Goal: Communication & Community: Answer question/provide support

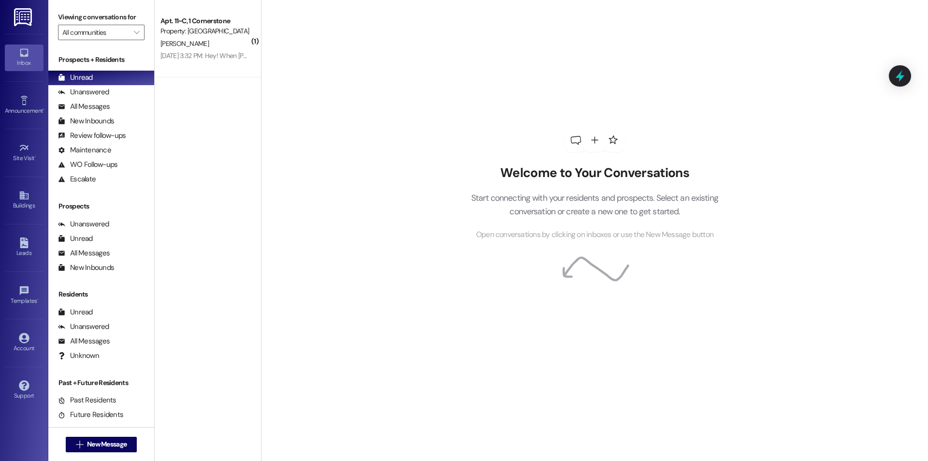
click at [179, 57] on div "[DATE] 3:32 PM: Hey! When [PERSON_NAME] was moving out she took a sticky strip …" at bounding box center [479, 55] width 636 height 9
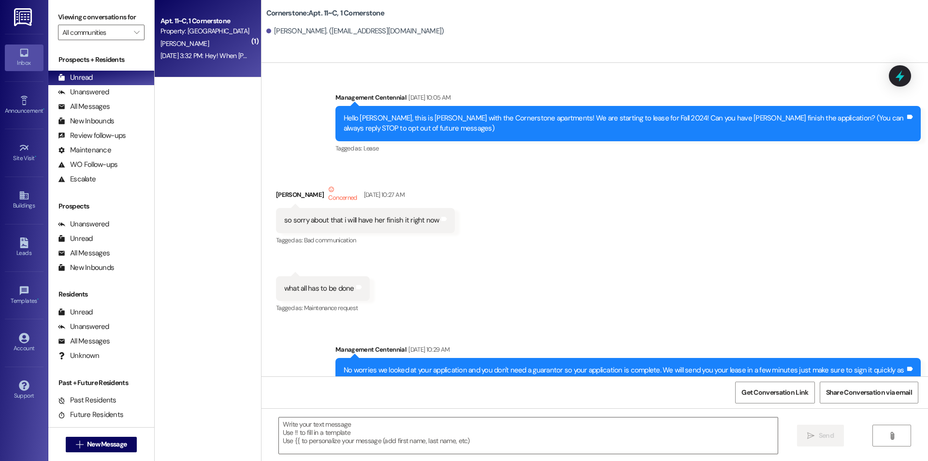
scroll to position [6066, 0]
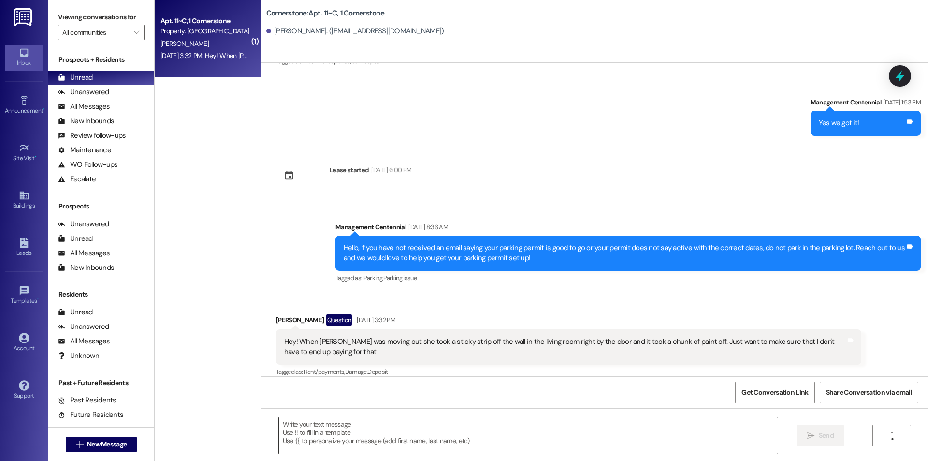
click at [382, 434] on textarea at bounding box center [528, 435] width 499 height 36
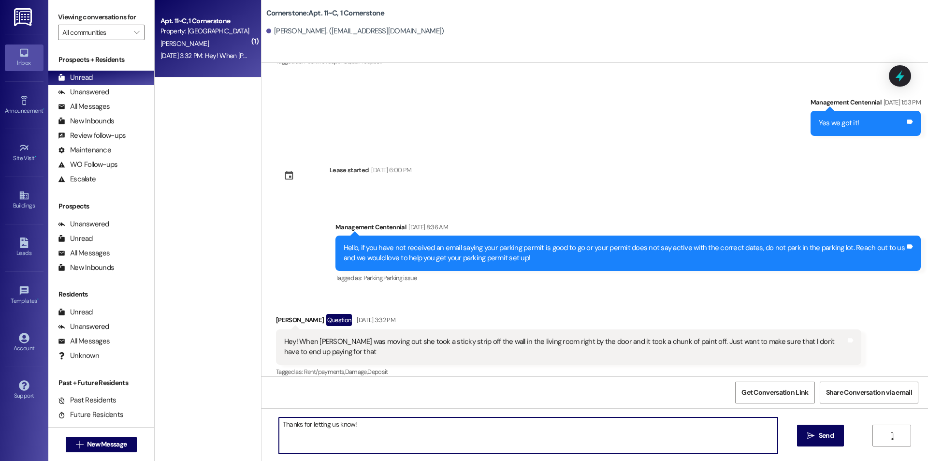
type textarea "Thanks for letting us know!"
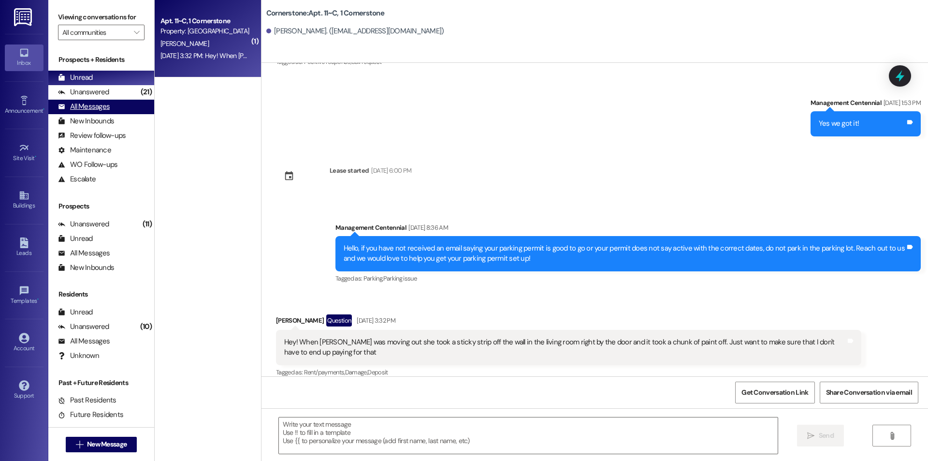
click at [91, 107] on div "All Messages" at bounding box center [84, 107] width 52 height 10
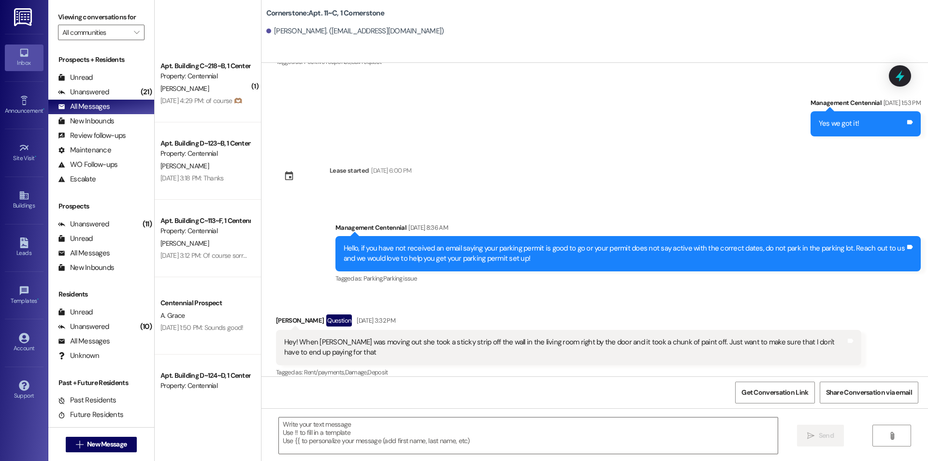
scroll to position [903, 0]
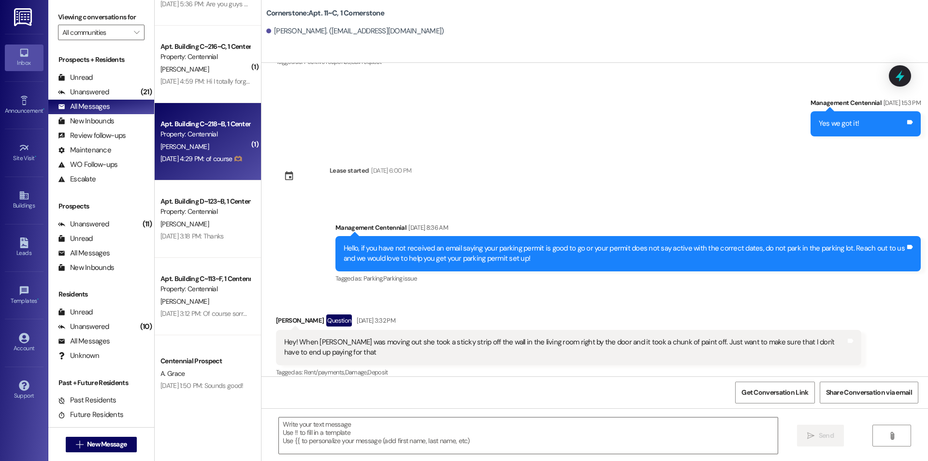
click at [229, 164] on div "Aug 16, 2025 at 4:29 PM: of course 🫶🏽 Aug 16, 2025 at 4:29 PM: of course 🫶🏽" at bounding box center [205, 159] width 91 height 12
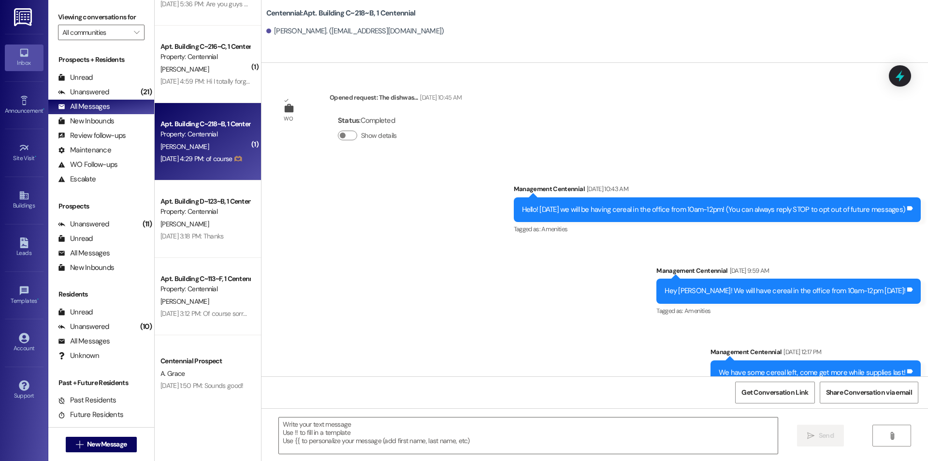
scroll to position [29446, 0]
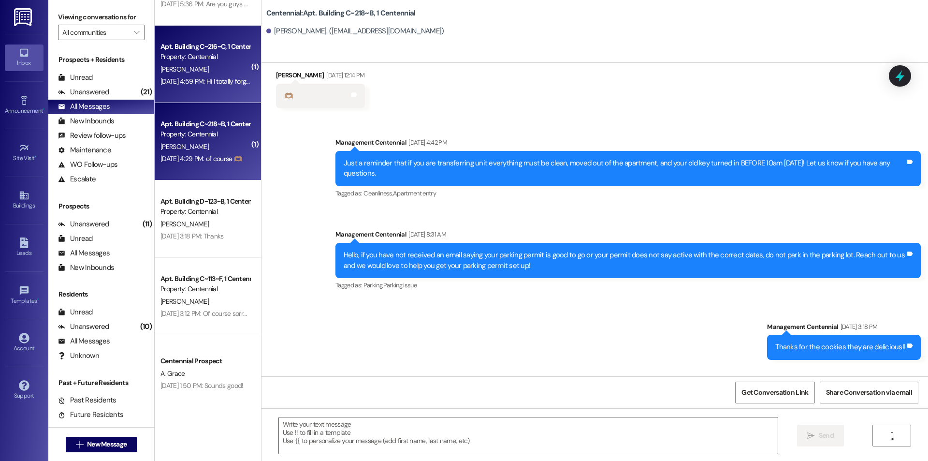
click at [209, 49] on div "Apt. Building C~216~C, 1 Centennial" at bounding box center [205, 47] width 89 height 10
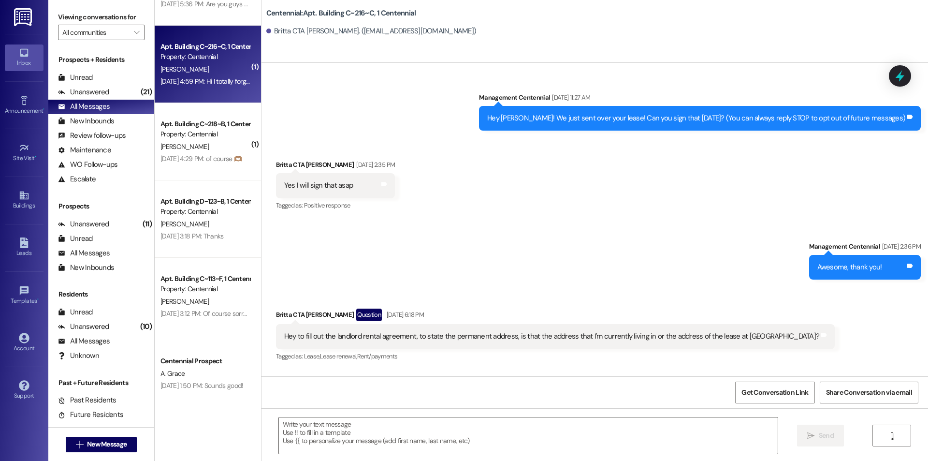
scroll to position [4626, 0]
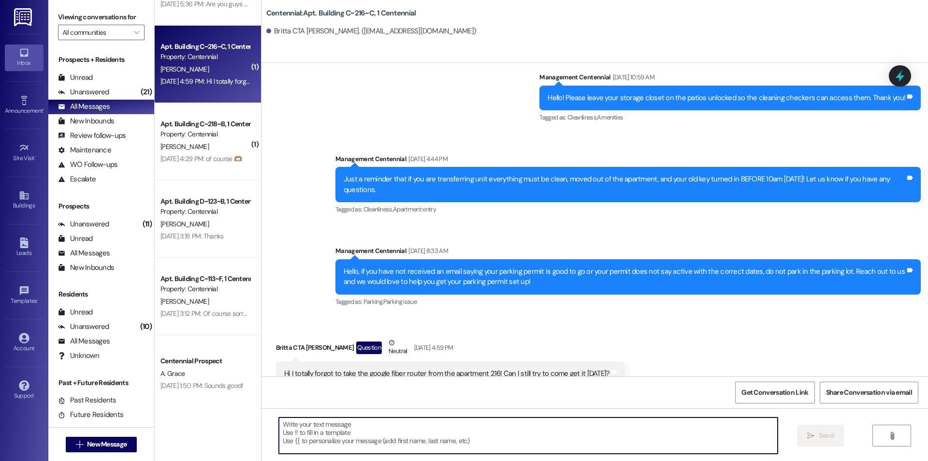
click at [357, 434] on textarea at bounding box center [528, 435] width 499 height 36
type textarea "Maintenace already removed it from the unit."
click at [815, 431] on span " Send" at bounding box center [820, 435] width 30 height 10
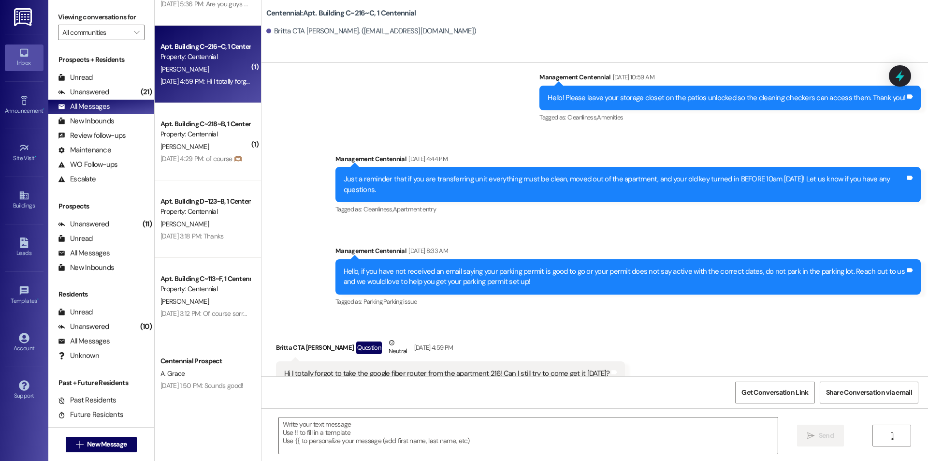
scroll to position [774, 0]
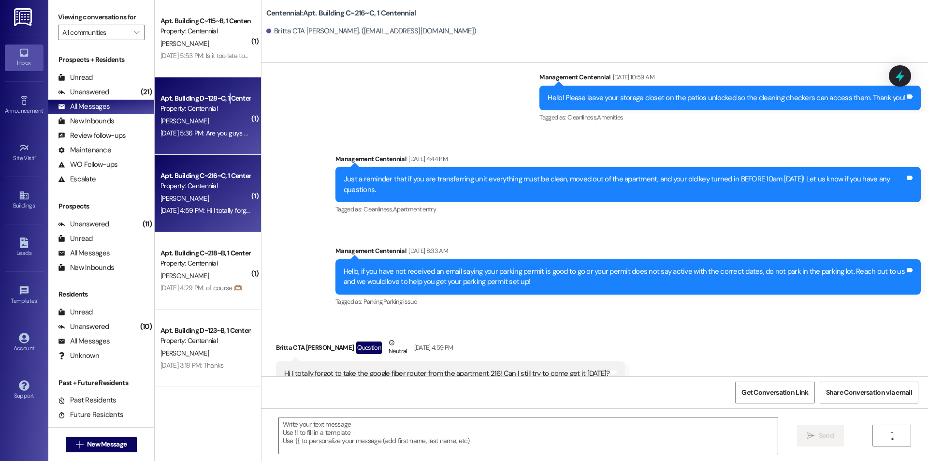
click at [222, 80] on div "Apt. Building D~128~C, 1 Centennial Property: Centennial M. Stagg Aug 16, 2025 …" at bounding box center [208, 115] width 106 height 77
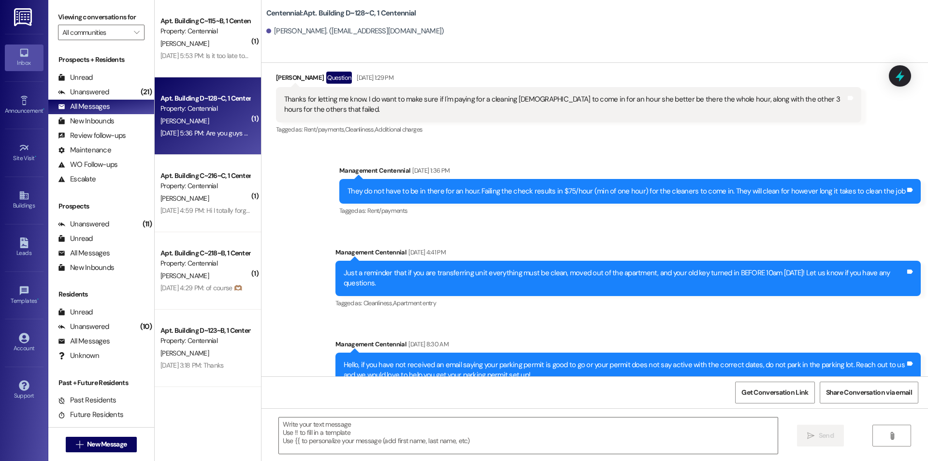
scroll to position [20793, 0]
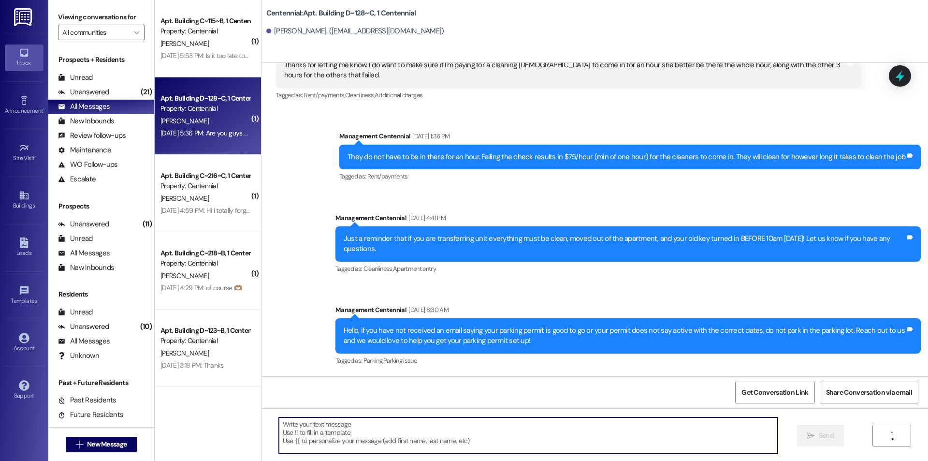
click at [394, 442] on textarea at bounding box center [528, 435] width 499 height 36
type textarea "I"
click at [311, 436] on textarea at bounding box center [528, 435] width 499 height 36
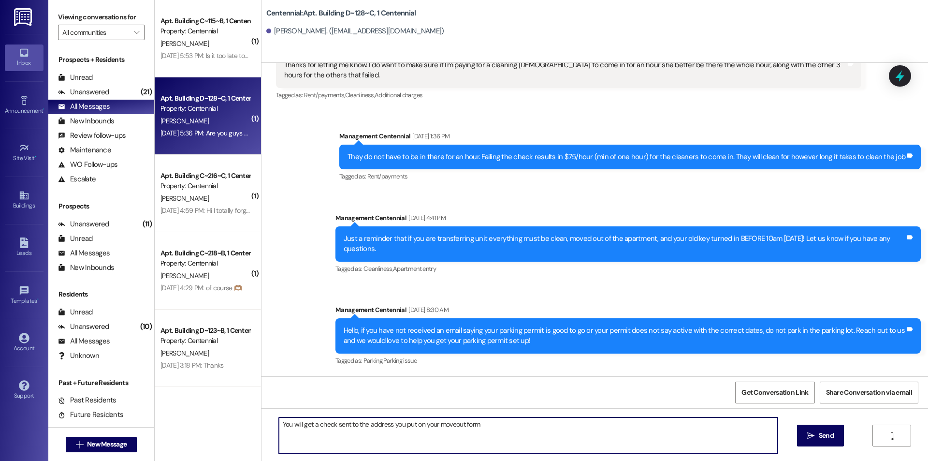
type textarea "You will get a check sent to the address you put on your moveout form!"
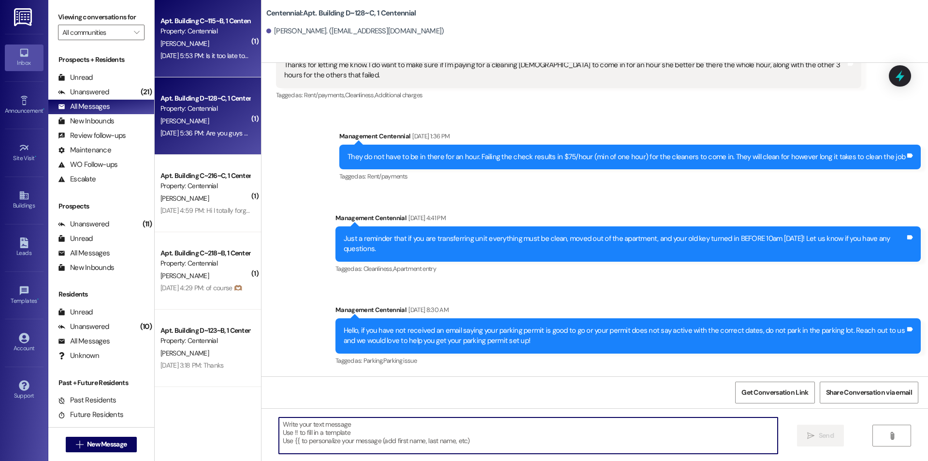
scroll to position [20792, 0]
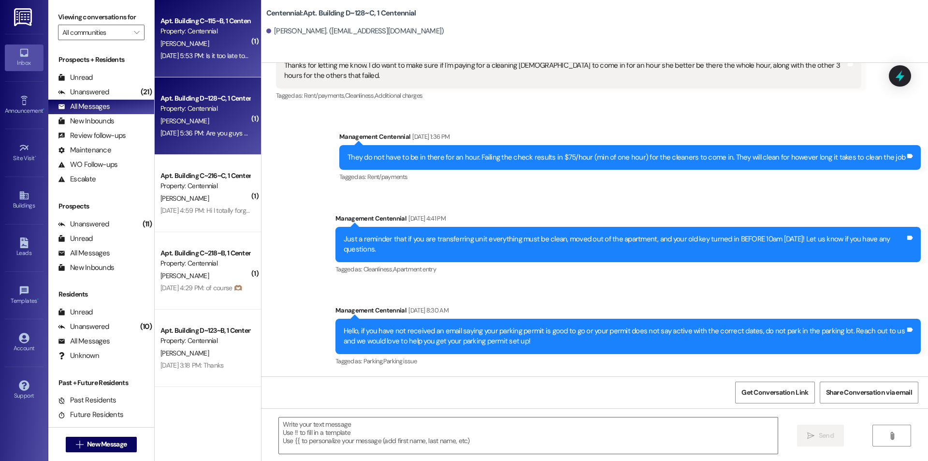
click at [196, 44] on div "C. Beckstrom" at bounding box center [205, 44] width 91 height 12
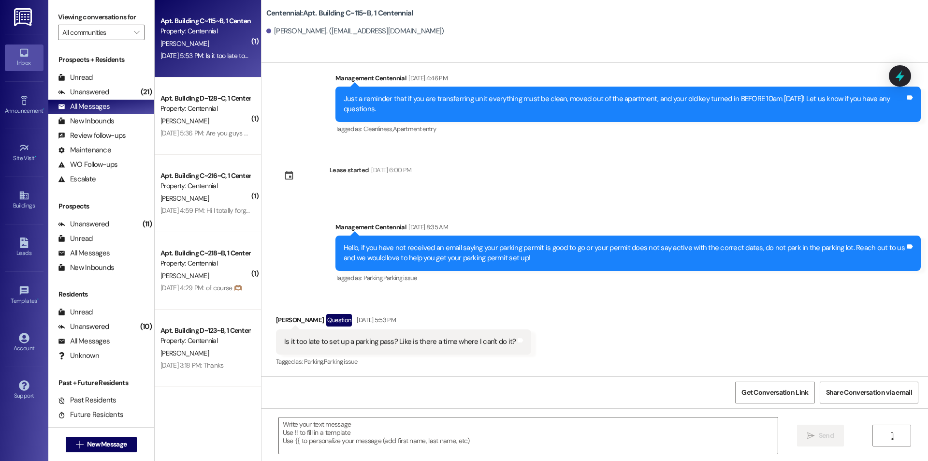
scroll to position [10712, 0]
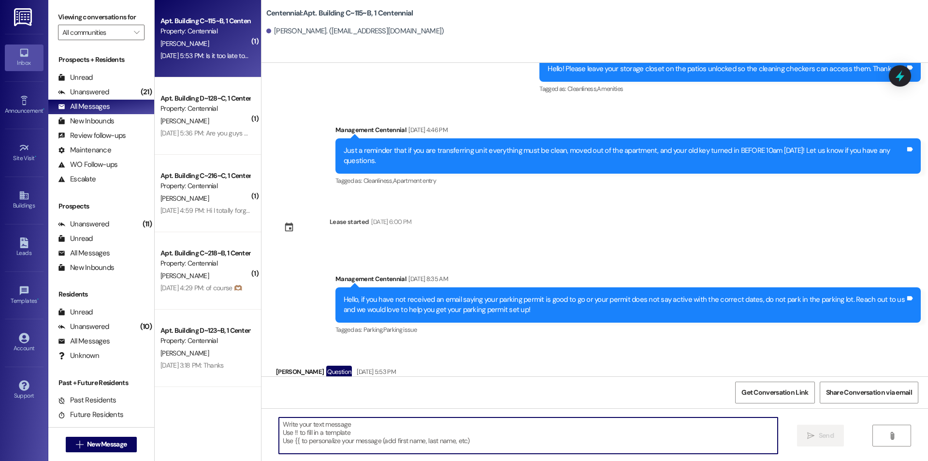
click at [449, 437] on textarea at bounding box center [528, 435] width 499 height 36
type textarea "No. We can still get you a permit!"
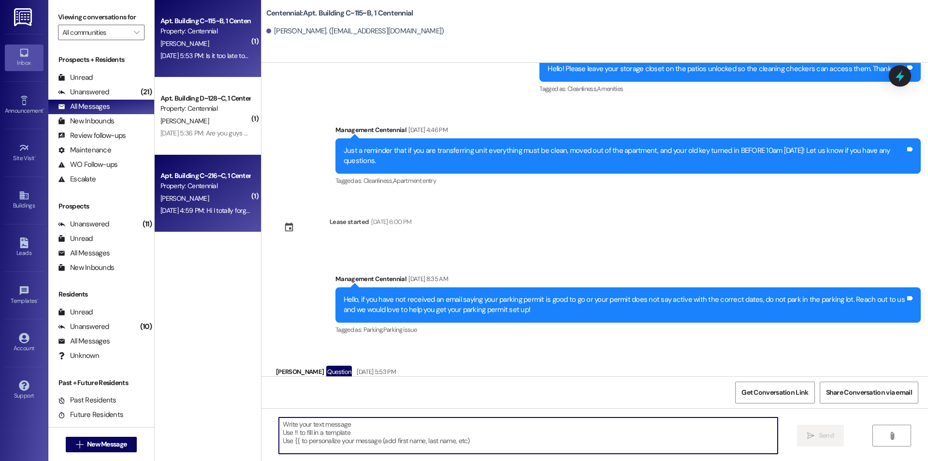
scroll to position [516, 0]
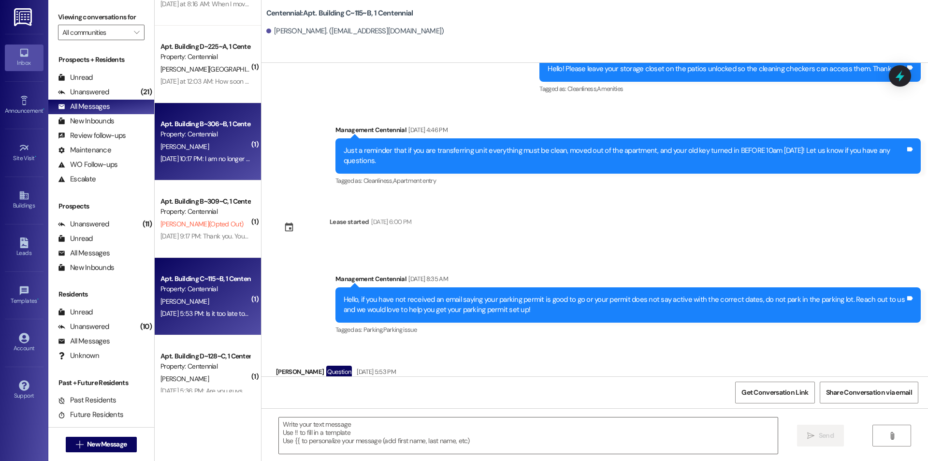
click at [191, 139] on div "Property: Centennial" at bounding box center [205, 134] width 89 height 10
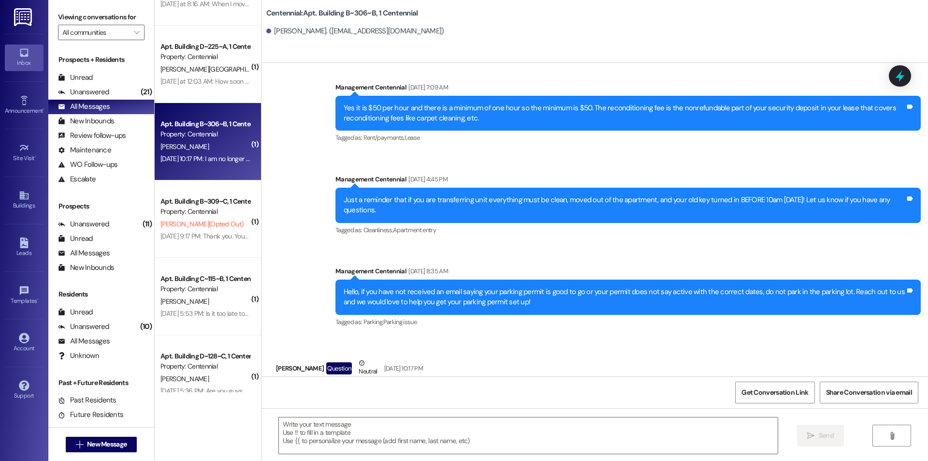
scroll to position [8738, 0]
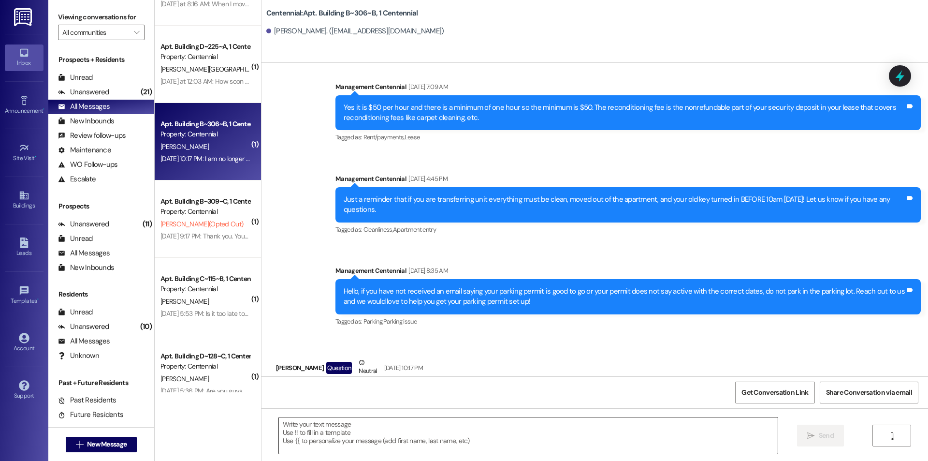
click at [500, 443] on textarea at bounding box center [528, 435] width 499 height 36
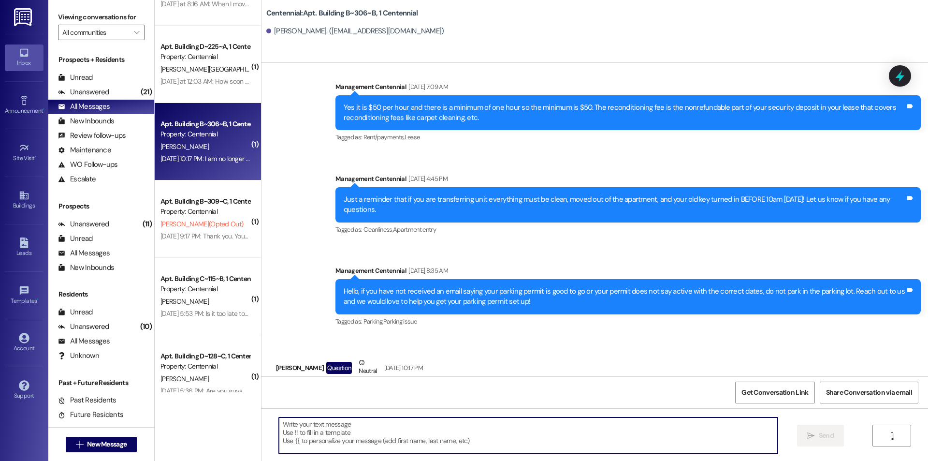
type textarea "p"
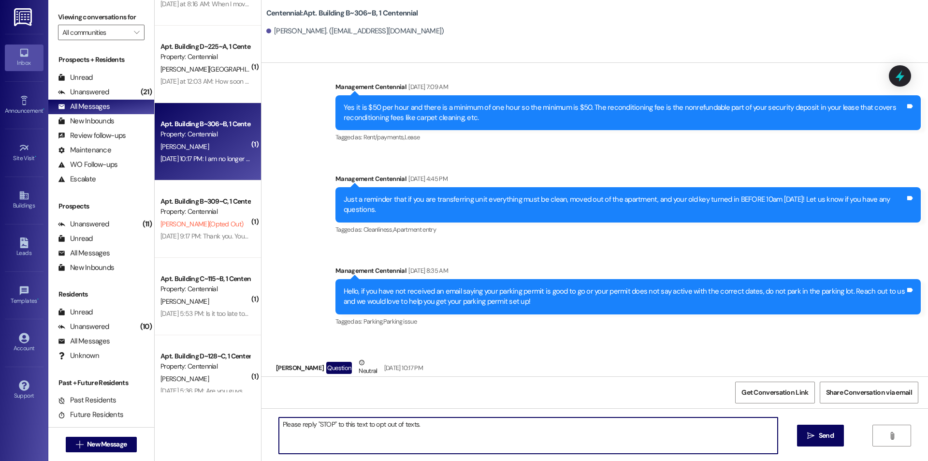
type textarea "Please reply "STOP" to this text to opt out of texts."
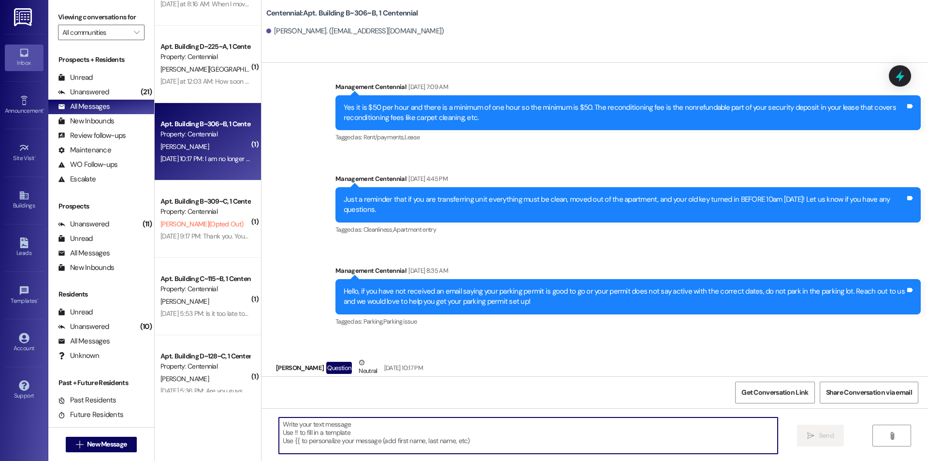
scroll to position [8738, 0]
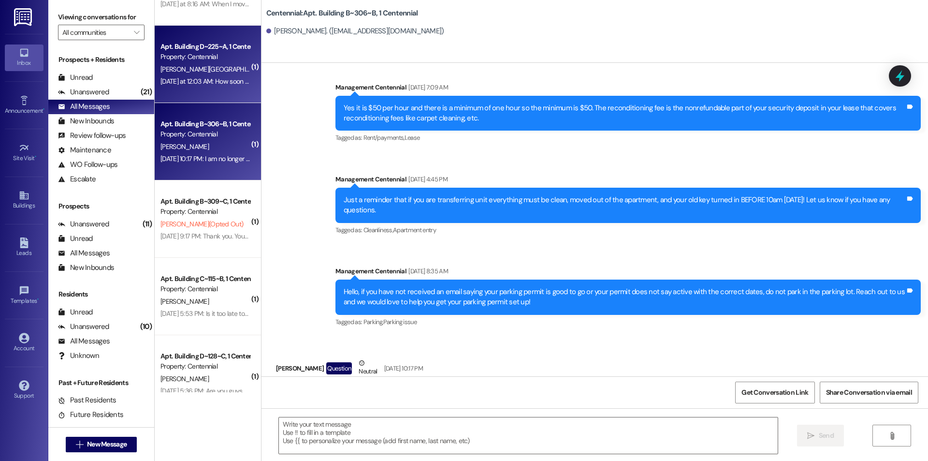
click at [227, 77] on div "Yesterday at 12:03 AM: How soon will I get my deposit back? Yesterday at 12:03 …" at bounding box center [240, 81] width 159 height 9
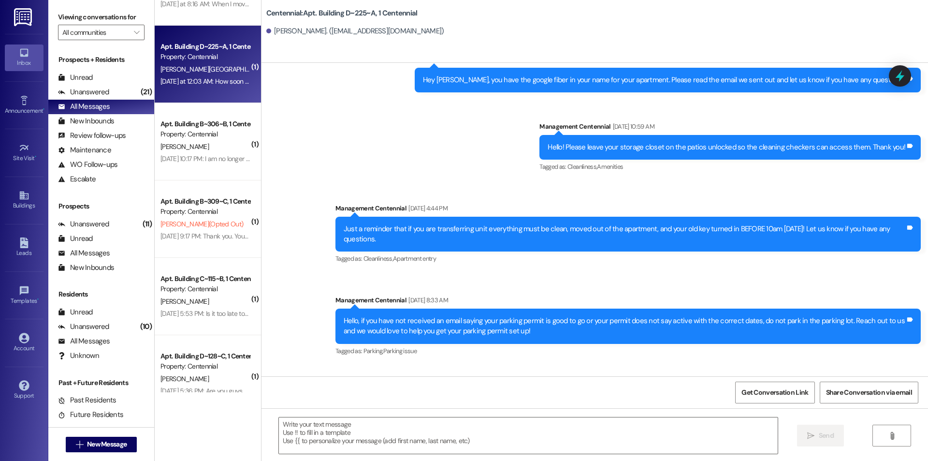
scroll to position [10225, 0]
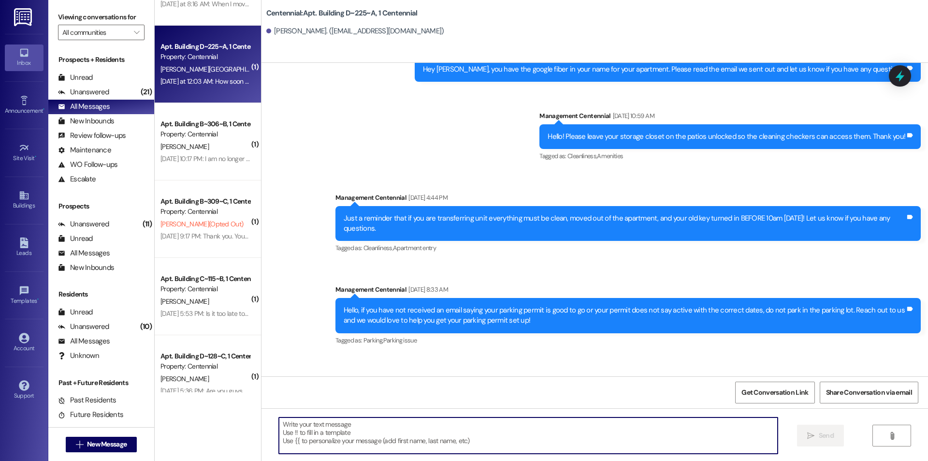
click at [351, 452] on textarea at bounding box center [528, 435] width 499 height 36
type textarea "It takes about 30 days to process."
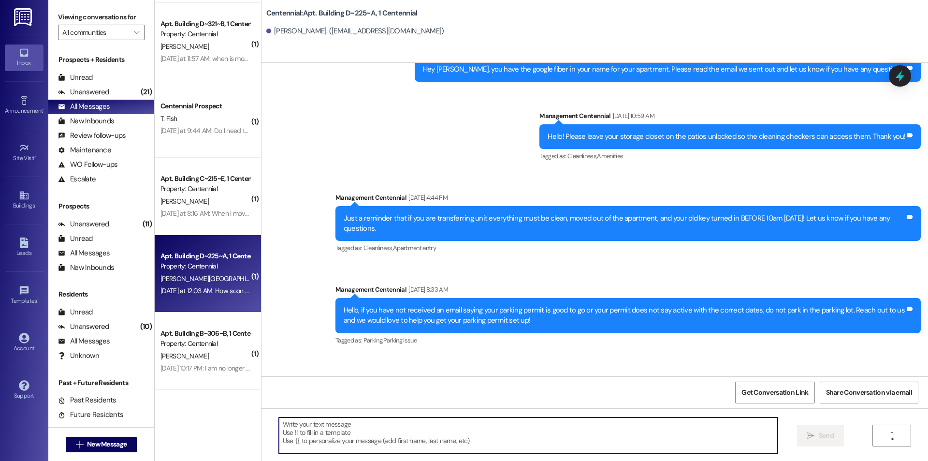
scroll to position [258, 0]
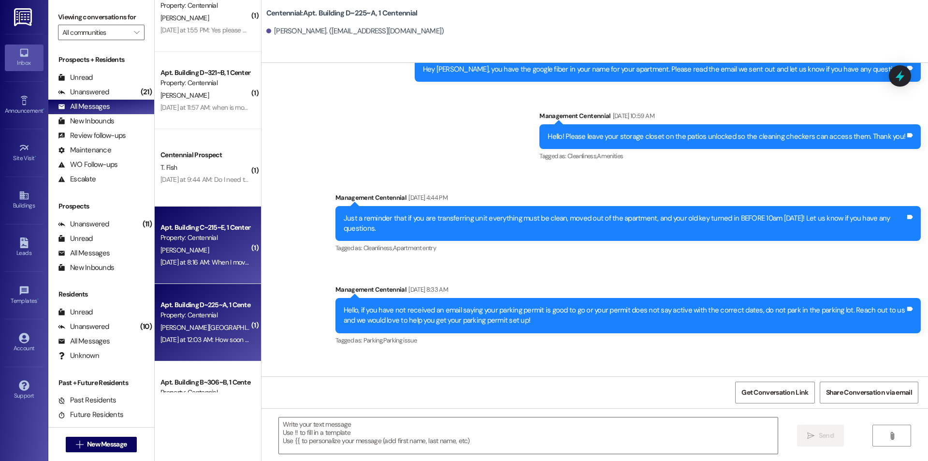
click at [202, 247] on div "K. Dinkelman" at bounding box center [205, 250] width 91 height 12
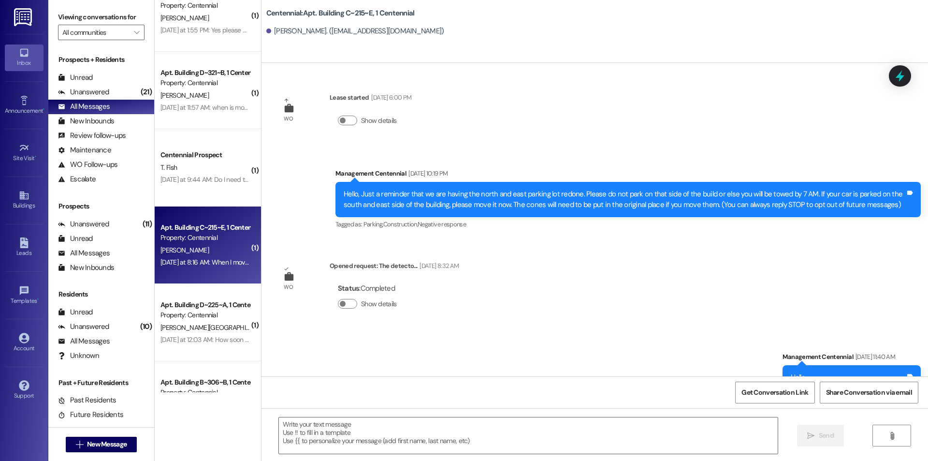
scroll to position [19493, 0]
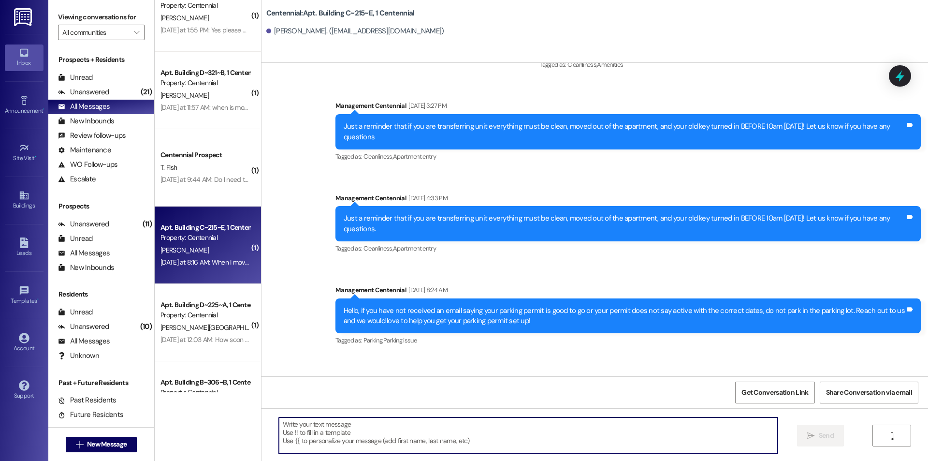
drag, startPoint x: 428, startPoint y: 446, endPoint x: 427, endPoint y: 429, distance: 17.0
click at [427, 446] on textarea at bounding box center [528, 435] width 499 height 36
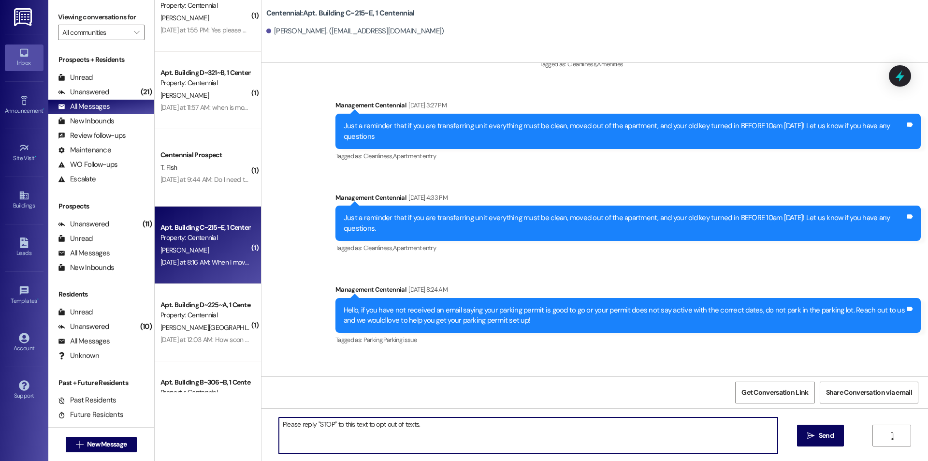
type textarea "Please reply "STOP" to this text to opt out of texts."
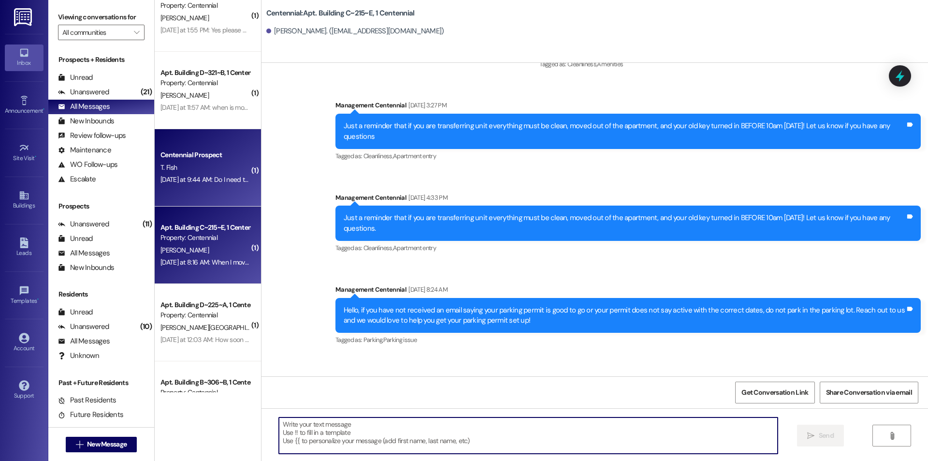
scroll to position [19493, 0]
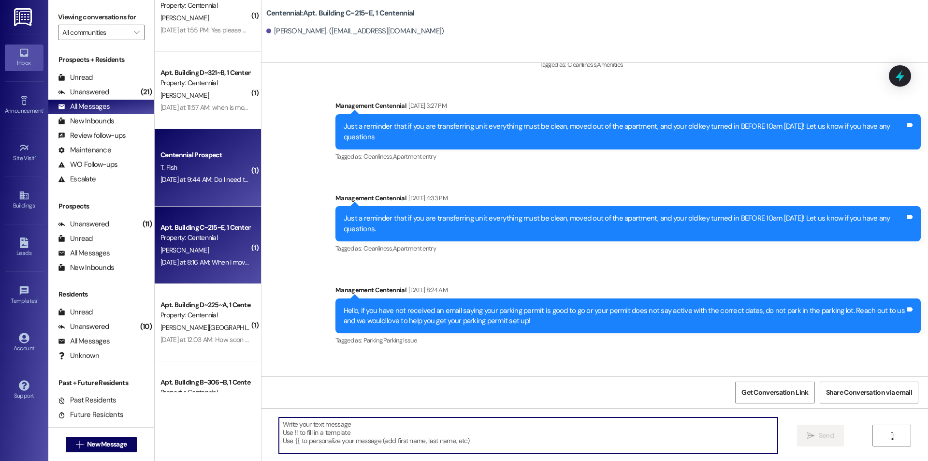
click at [228, 191] on div "Centennial Prospect T. Fish Yesterday at 9:44 AM: Do I need to go in and change…" at bounding box center [208, 167] width 106 height 77
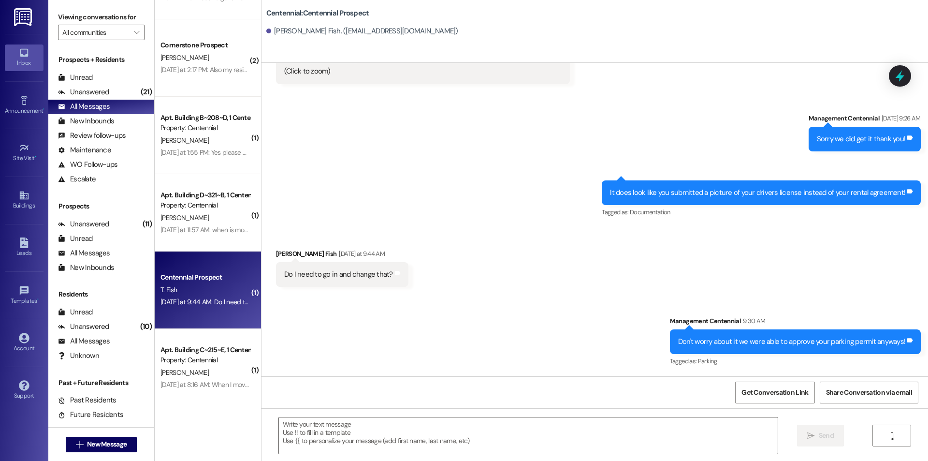
scroll to position [129, 0]
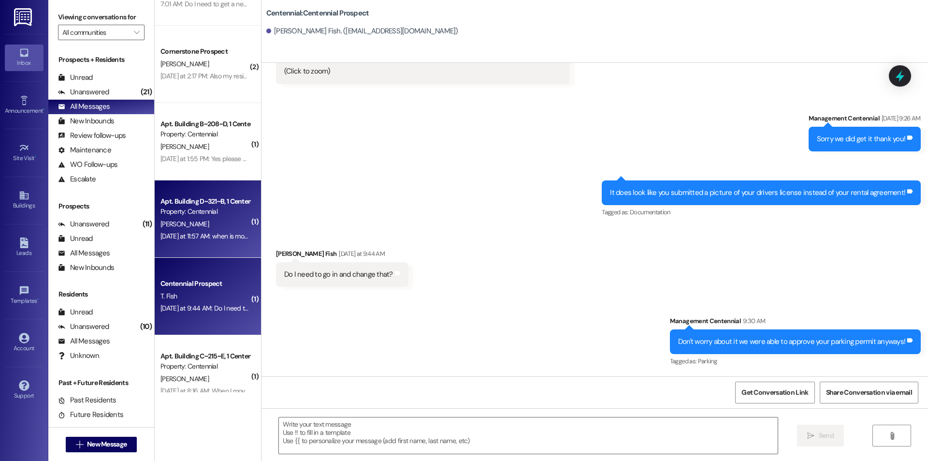
click at [181, 205] on div "Apt. Building D~321~B, 1 Centennial" at bounding box center [205, 201] width 89 height 10
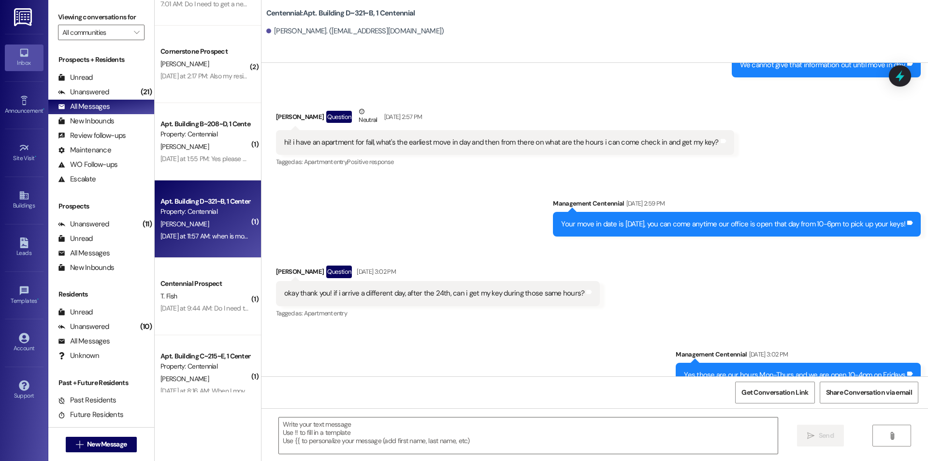
scroll to position [16374, 0]
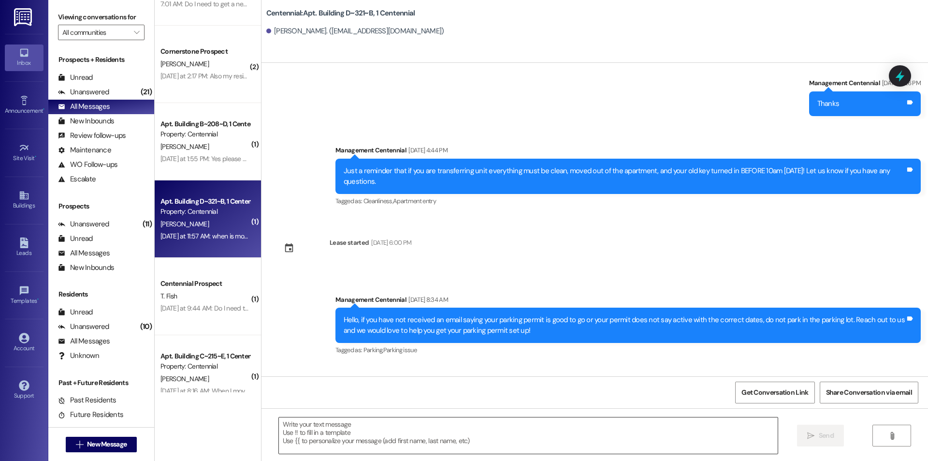
click at [419, 446] on textarea at bounding box center [528, 435] width 499 height 36
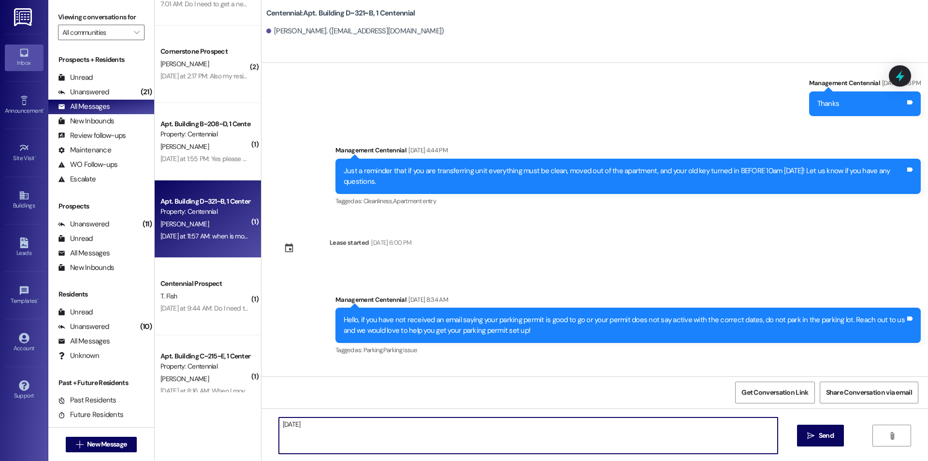
type textarea "August 25th!"
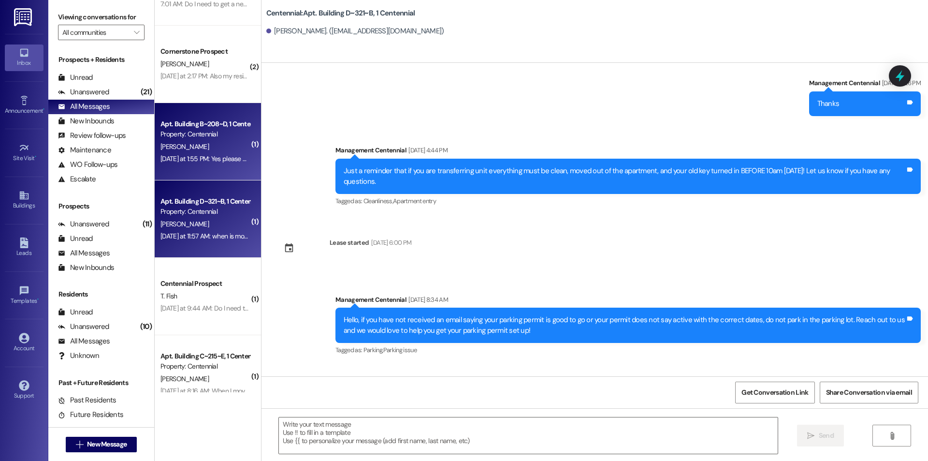
click at [218, 162] on div "Yesterday at 1:55 PM: Yes please add it Yesterday at 1:55 PM: Yes please add it" at bounding box center [210, 158] width 99 height 9
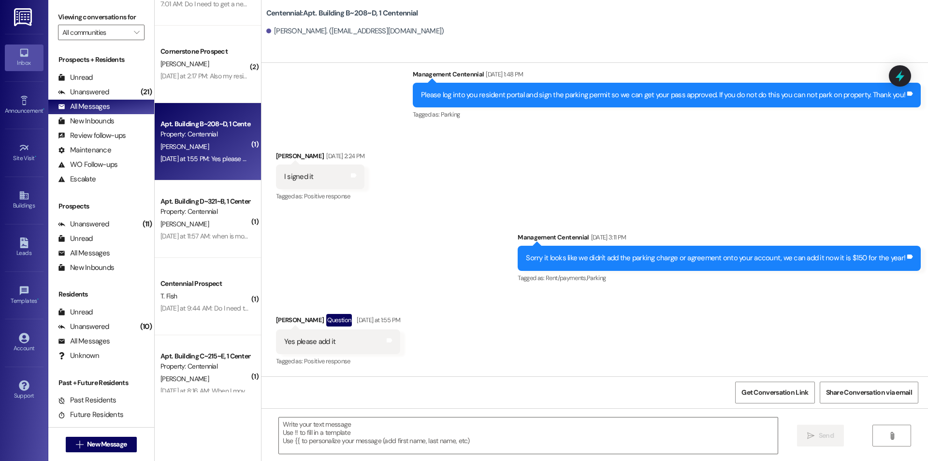
scroll to position [6444, 0]
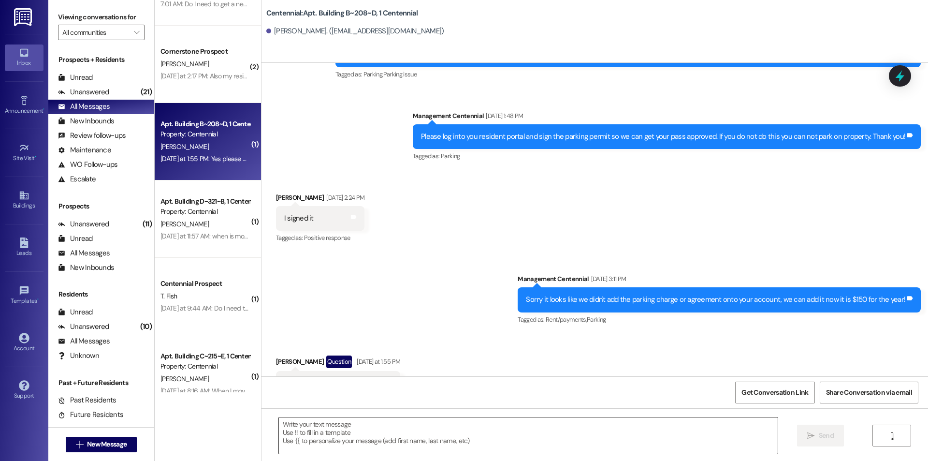
click at [396, 446] on textarea at bounding box center [528, 435] width 499 height 36
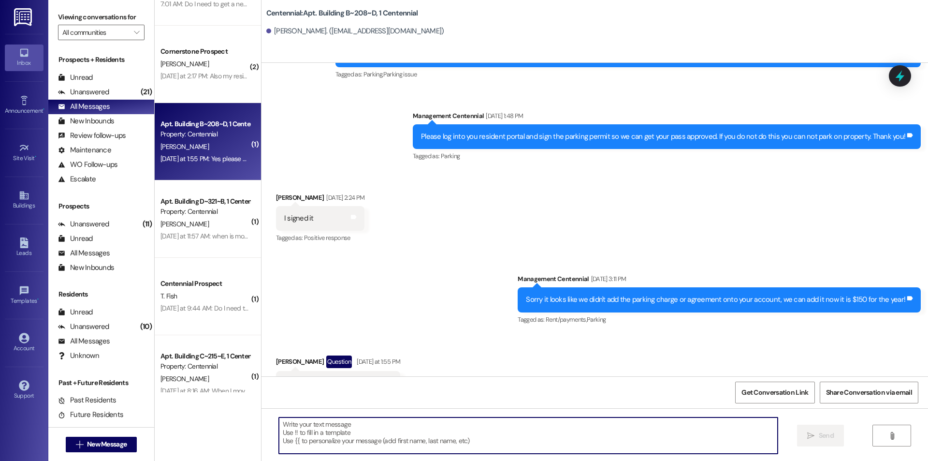
click at [369, 440] on textarea at bounding box center [528, 435] width 499 height 36
click at [288, 440] on textarea at bounding box center [528, 435] width 499 height 36
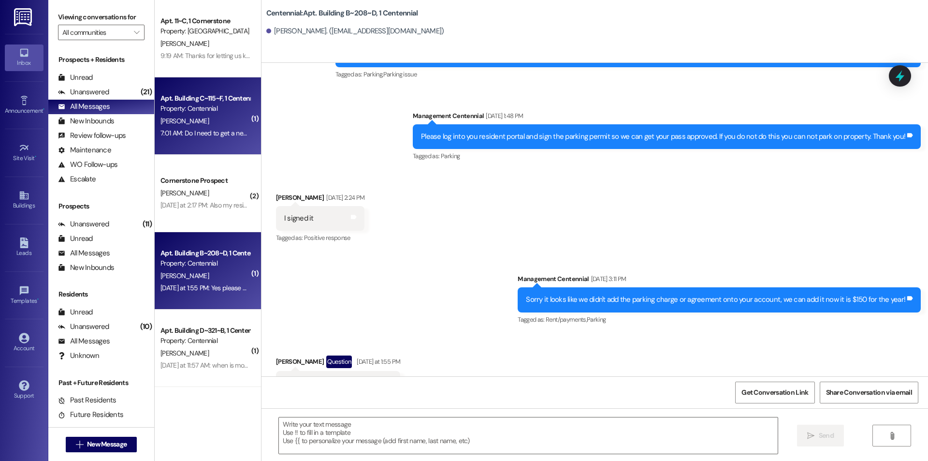
click at [236, 123] on div "K. Anderson" at bounding box center [205, 121] width 91 height 12
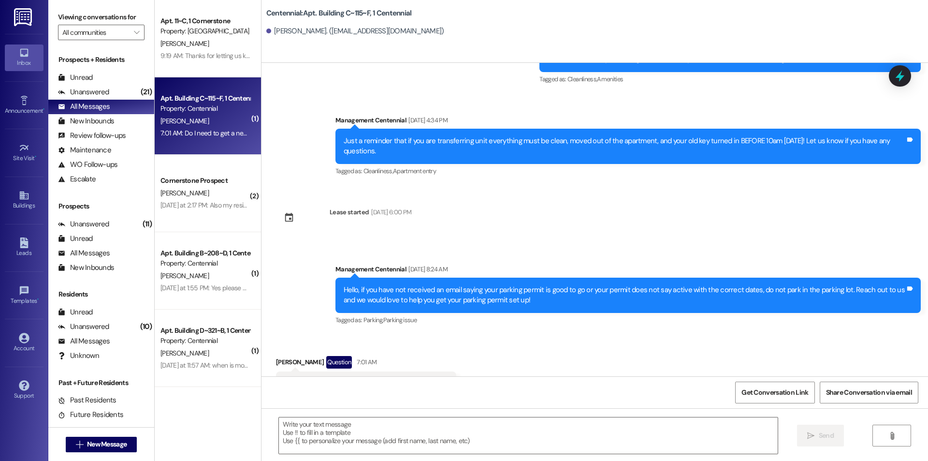
scroll to position [7517, 0]
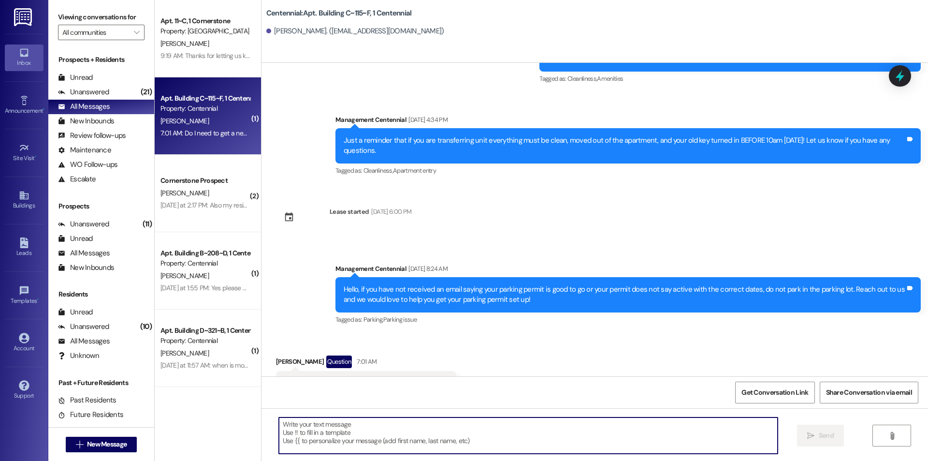
click at [542, 435] on textarea at bounding box center [528, 435] width 499 height 36
type textarea "N"
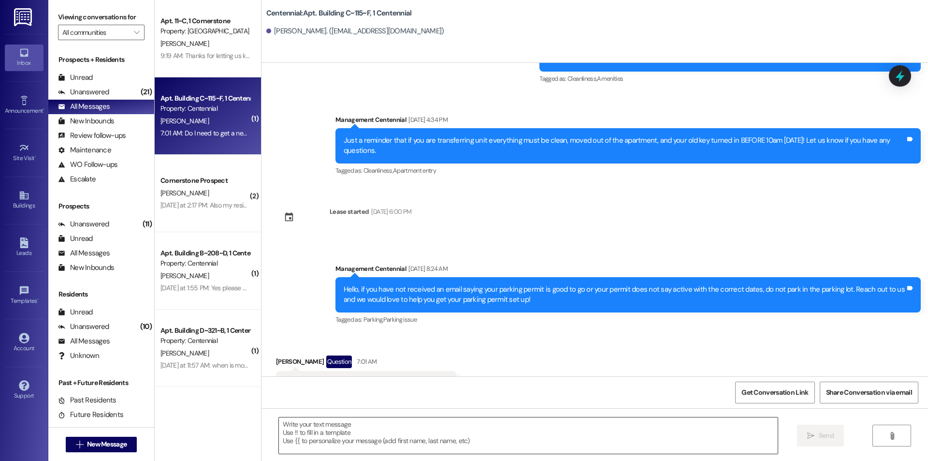
click at [310, 424] on textarea at bounding box center [528, 435] width 499 height 36
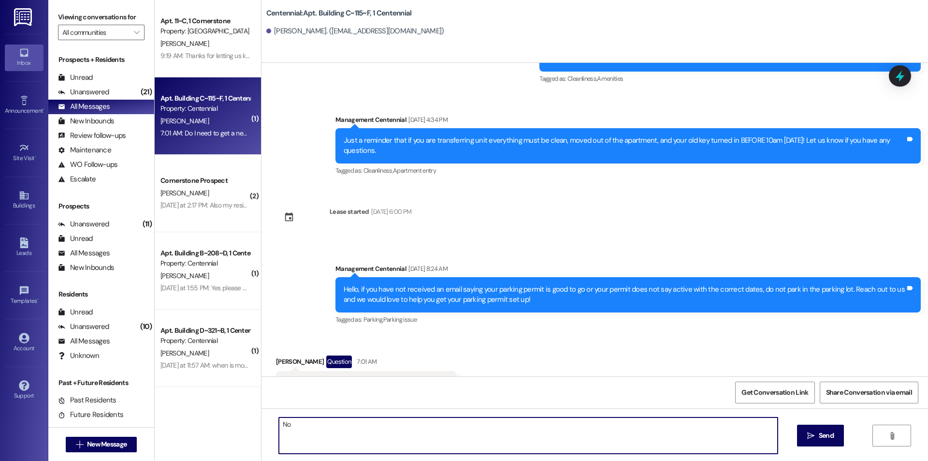
type textarea "No."
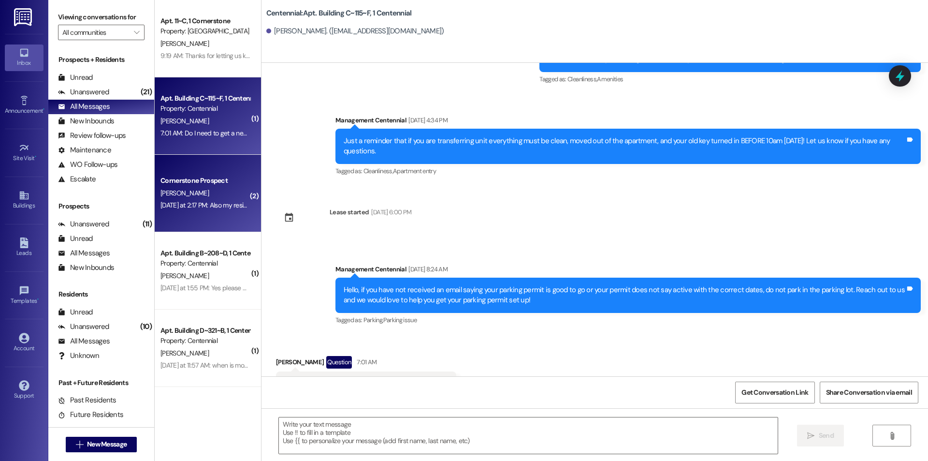
click at [219, 204] on div "Yesterday at 2:17 PM: Also my resident portal is still on my last apartment and…" at bounding box center [476, 205] width 630 height 9
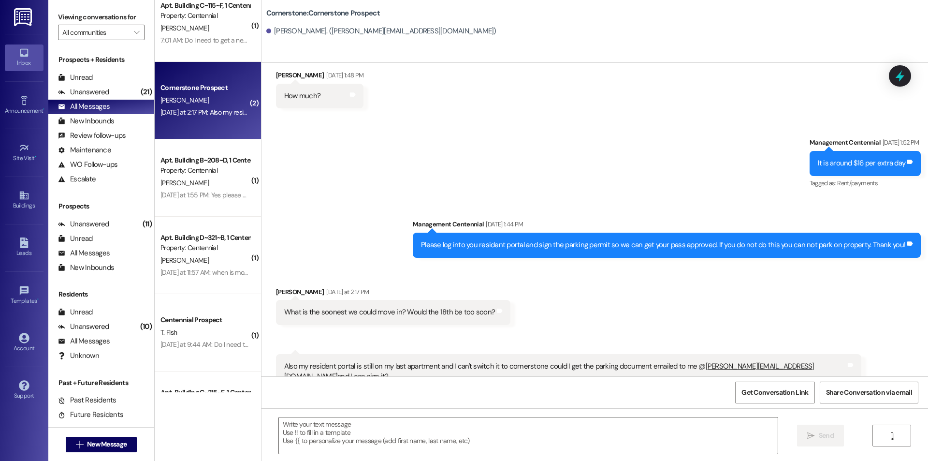
scroll to position [129, 0]
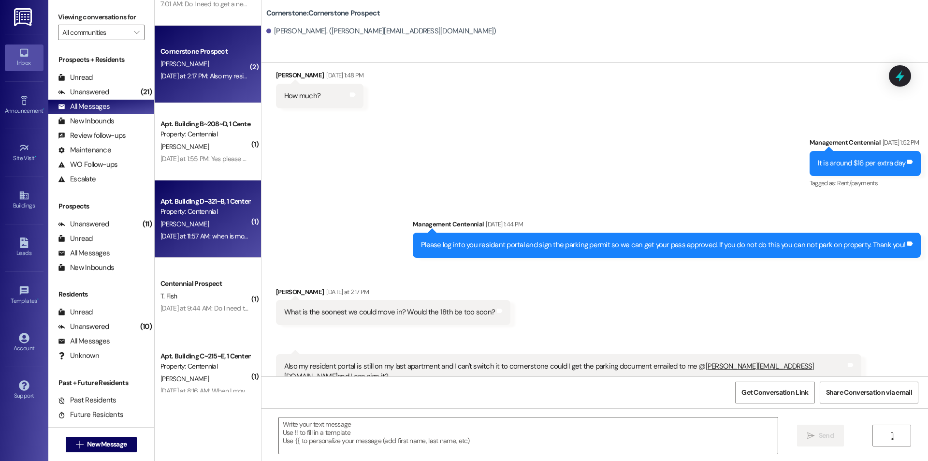
click at [210, 205] on div "Apt. Building D~321~B, 1 Centennial" at bounding box center [205, 201] width 89 height 10
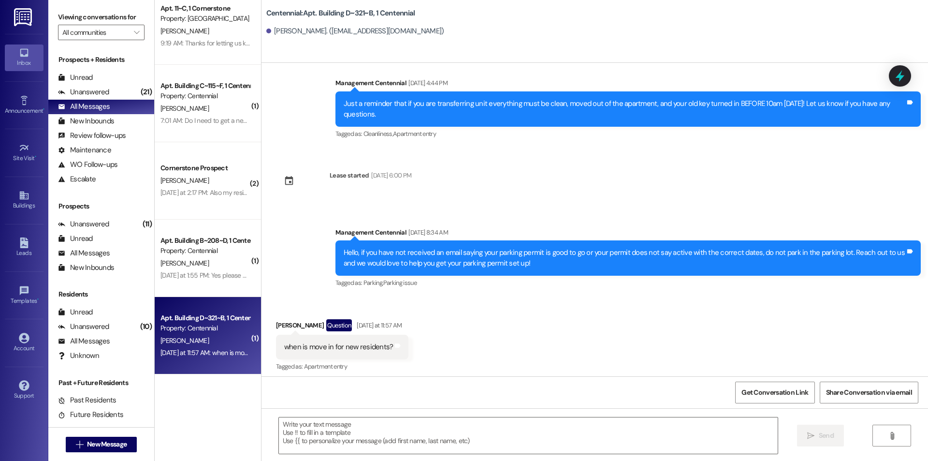
scroll to position [0, 0]
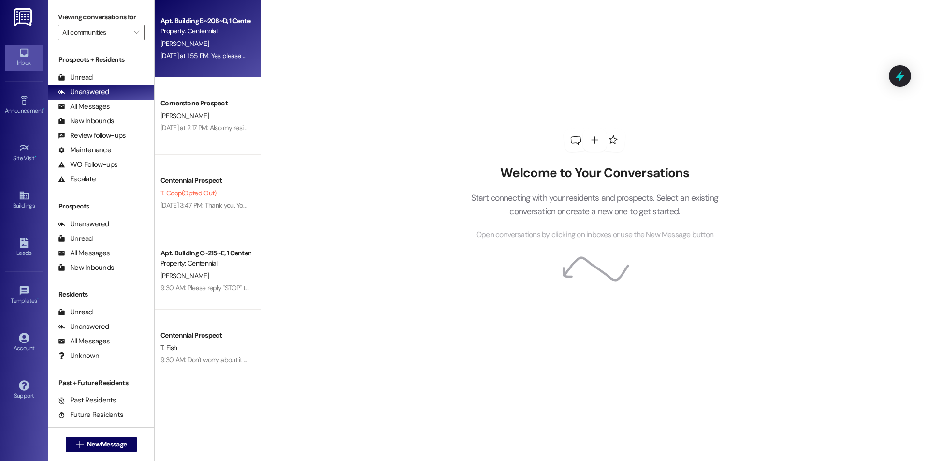
click at [222, 62] on div "[DATE] at 1:55 PM: Yes please add it [DATE] at 1:55 PM: Yes please add it" at bounding box center [205, 56] width 91 height 12
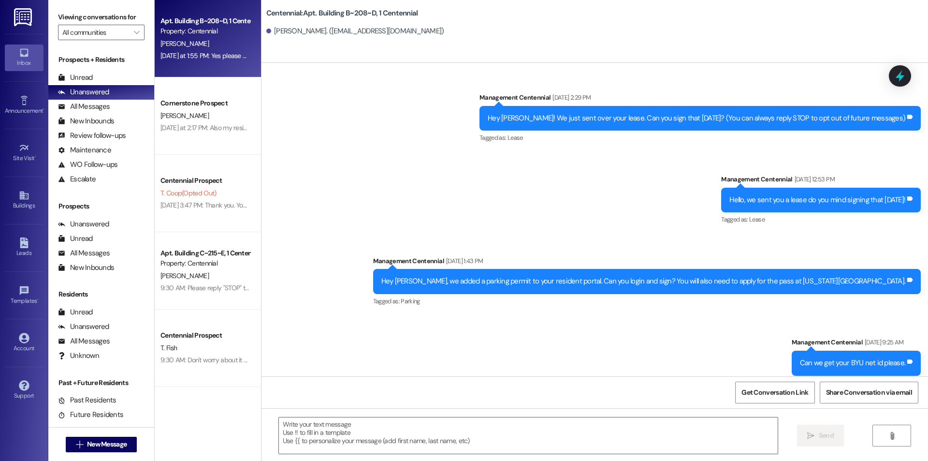
scroll to position [6444, 0]
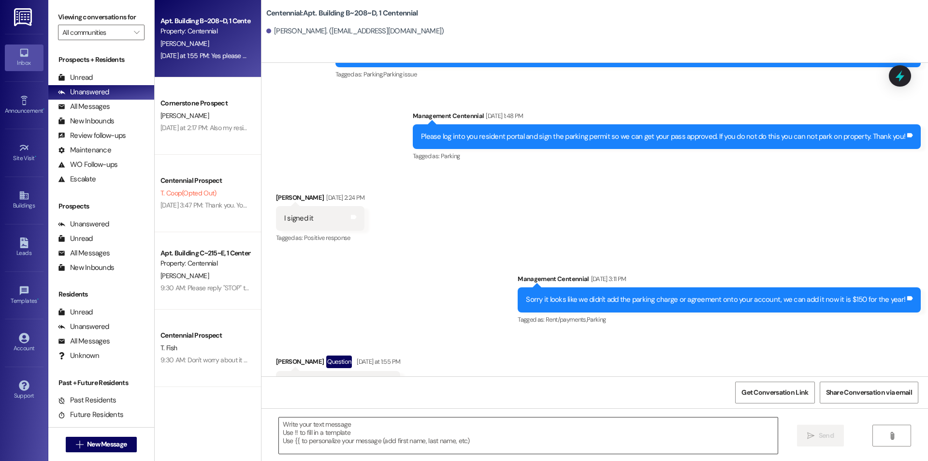
click at [353, 439] on textarea at bounding box center [528, 435] width 499 height 36
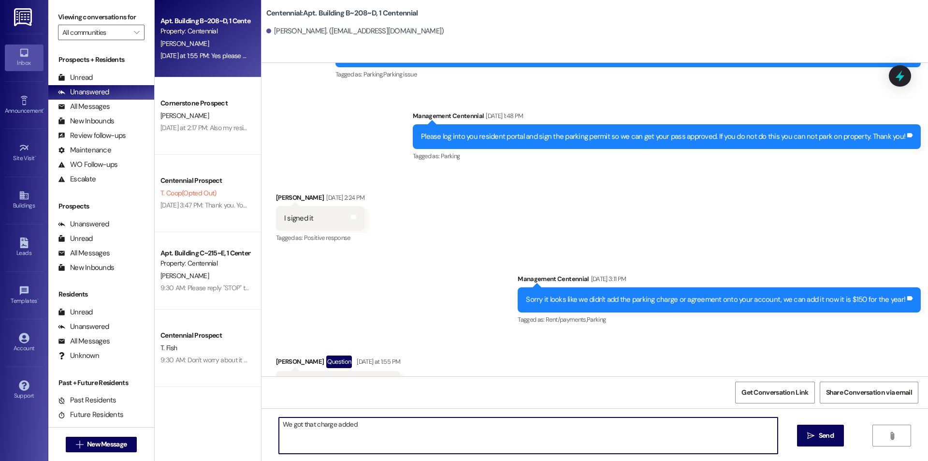
type textarea "We got that charge added!"
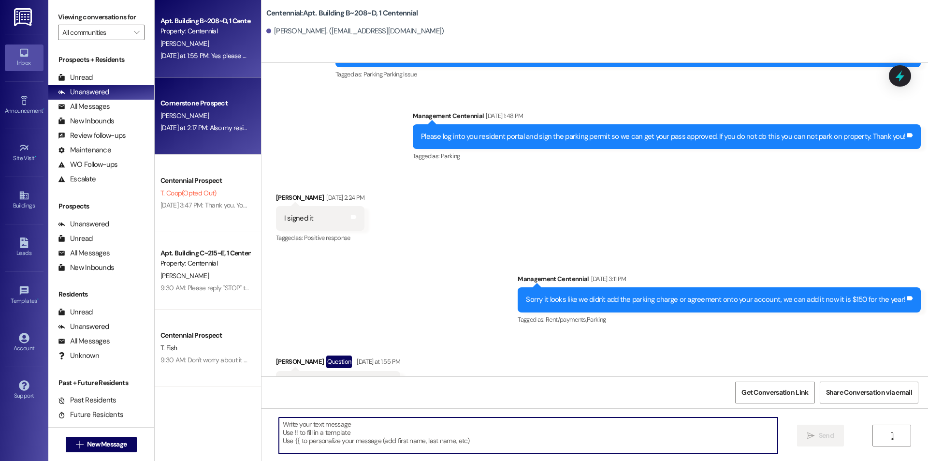
scroll to position [6443, 0]
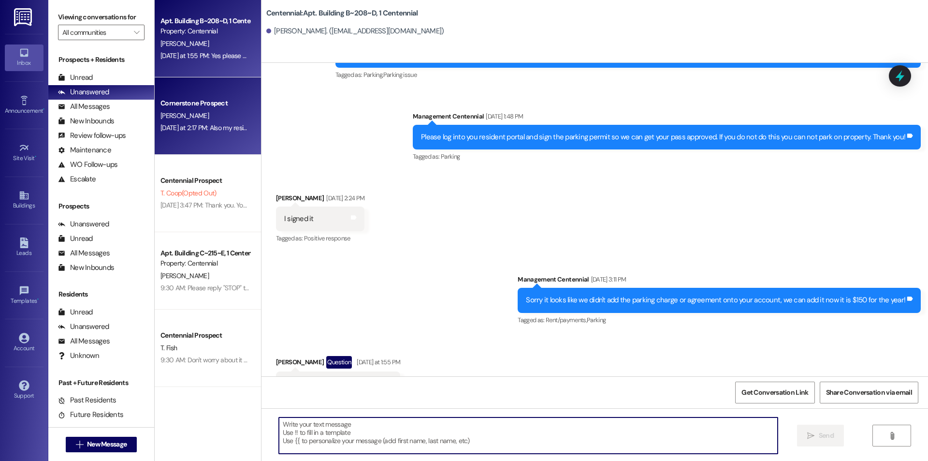
click at [226, 131] on div "[DATE] at 2:17 PM: Also my resident portal is still on my last apartment and I …" at bounding box center [476, 127] width 630 height 9
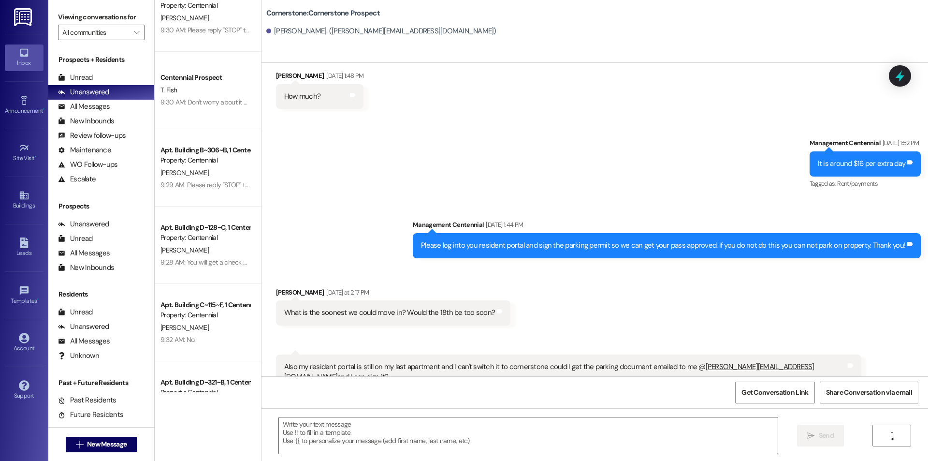
scroll to position [842, 0]
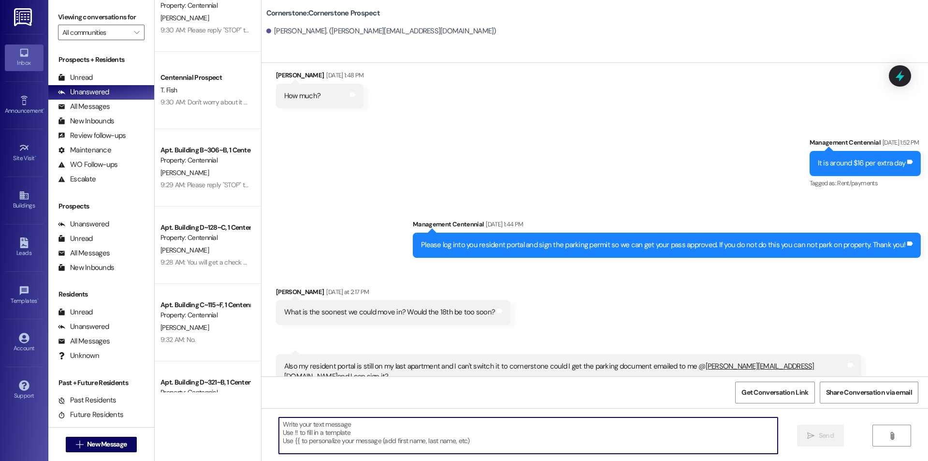
click at [319, 428] on textarea at bounding box center [528, 435] width 499 height 36
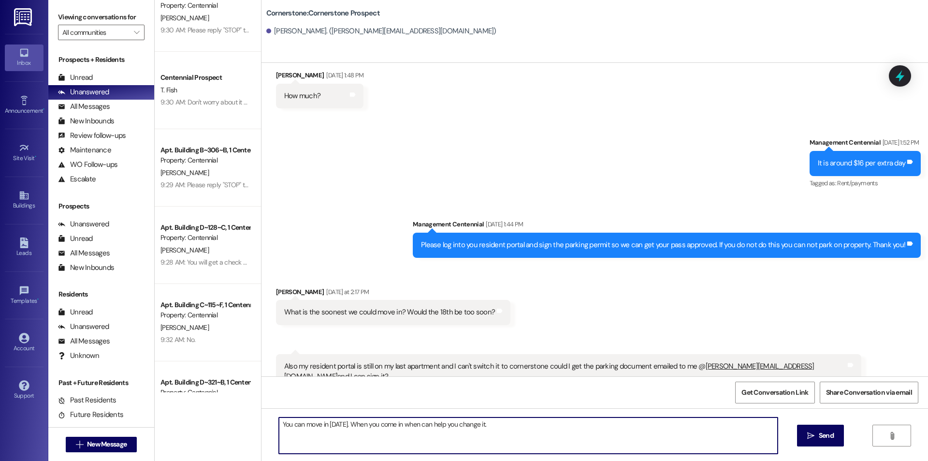
type textarea "You can move in today. When you come in when can help you change it."
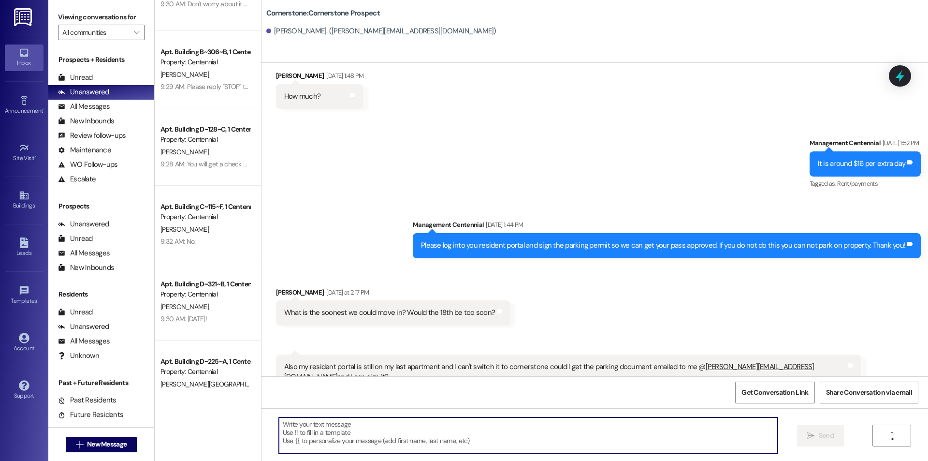
scroll to position [0, 0]
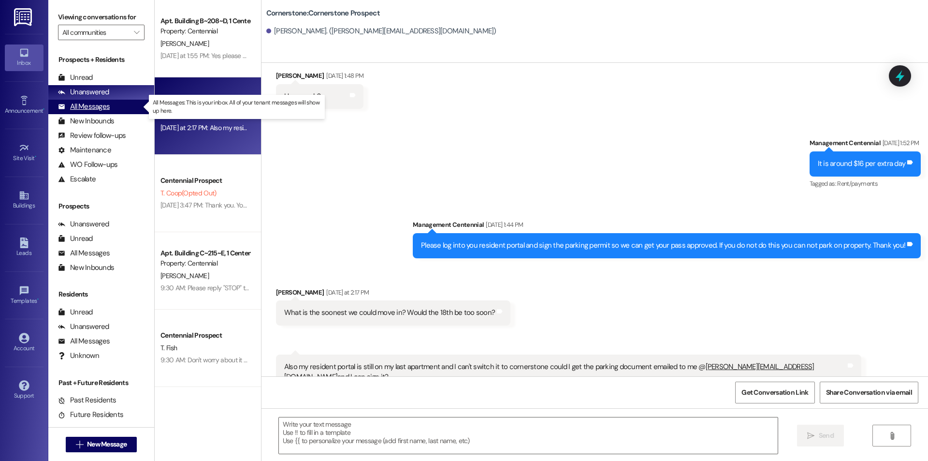
click at [103, 108] on div "All Messages" at bounding box center [84, 107] width 52 height 10
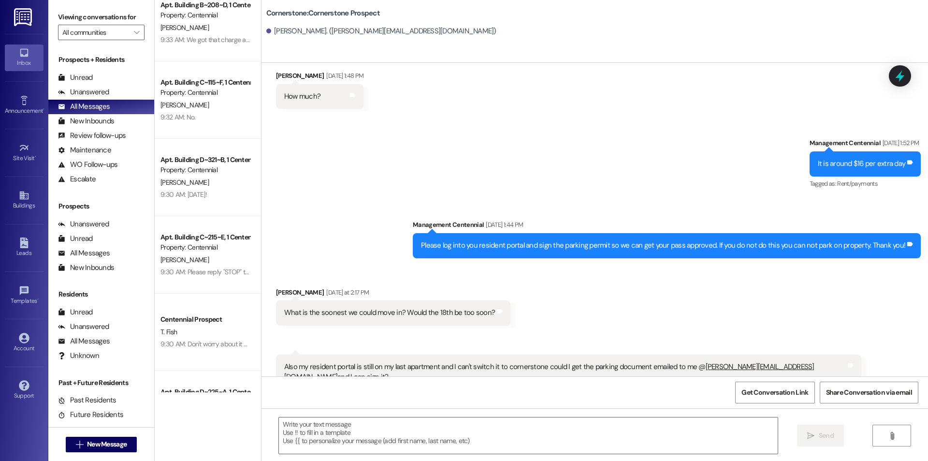
scroll to position [129, 0]
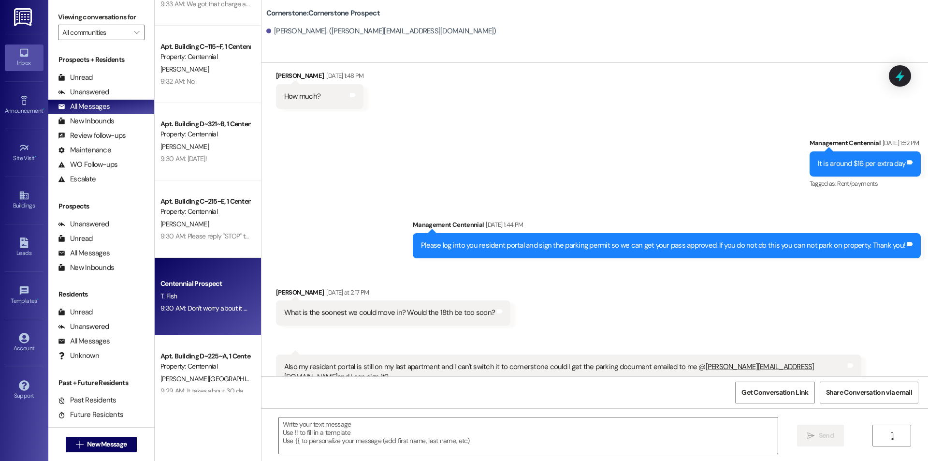
click at [231, 289] on div "Centennial Prospect" at bounding box center [205, 284] width 91 height 12
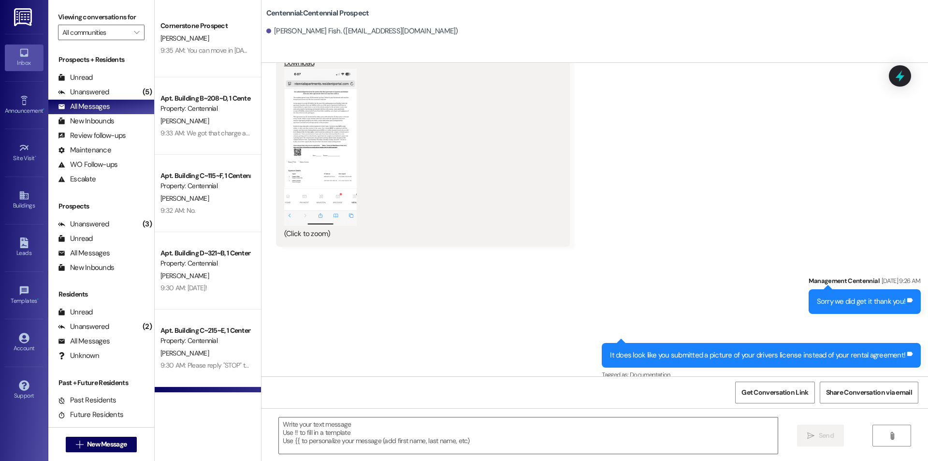
scroll to position [1190, 0]
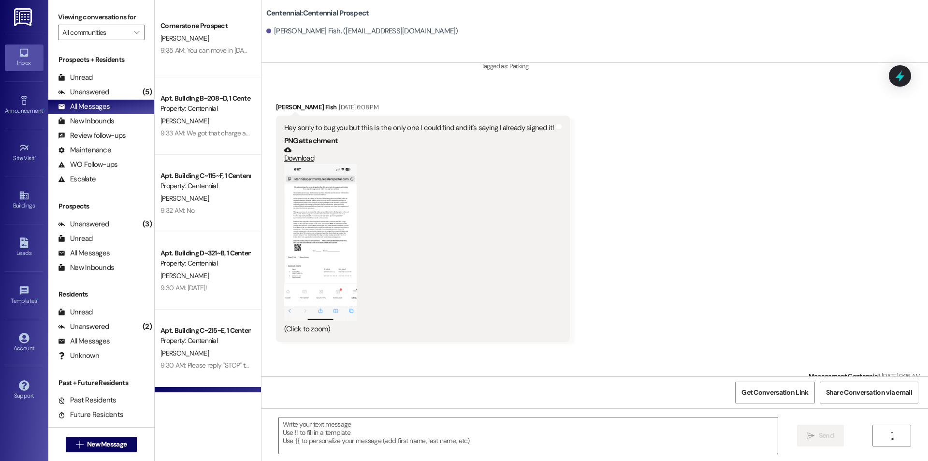
click at [333, 230] on button "Zoom image" at bounding box center [320, 242] width 73 height 157
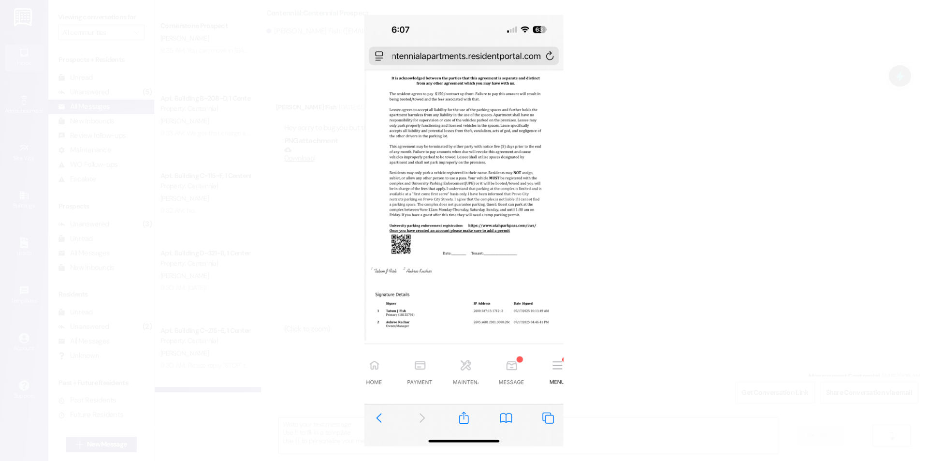
click at [334, 250] on button "Unzoom image" at bounding box center [464, 230] width 928 height 461
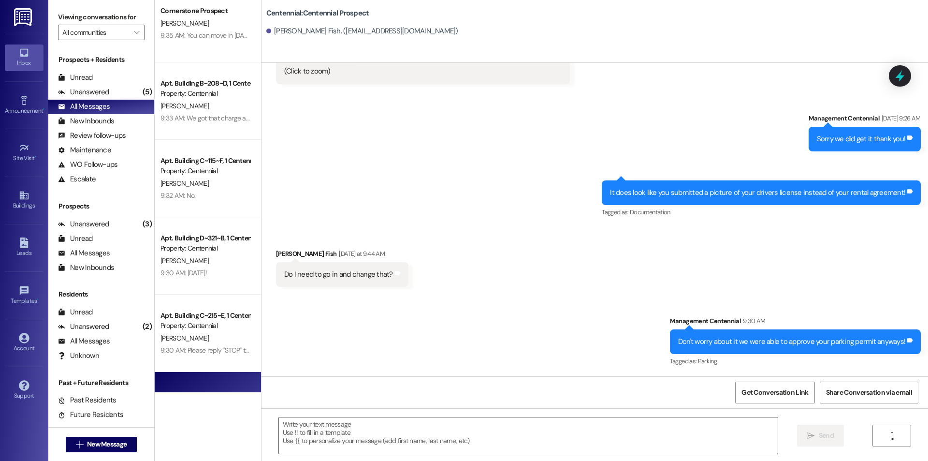
scroll to position [0, 0]
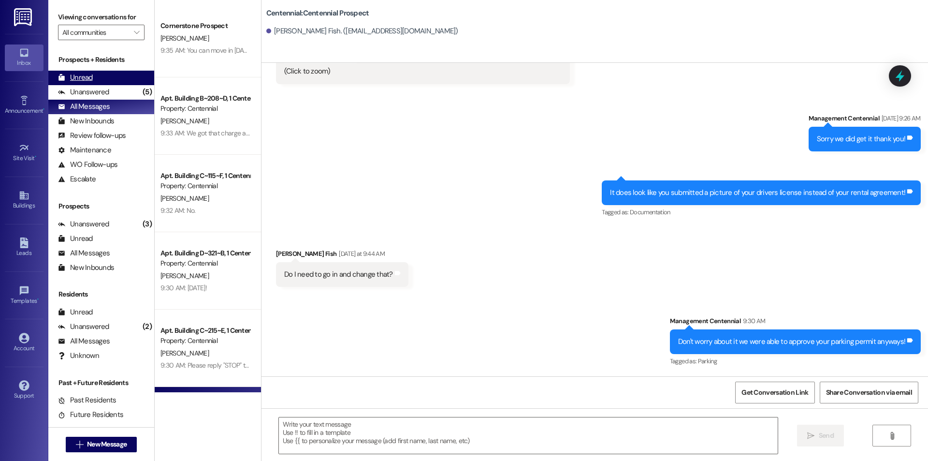
click at [80, 83] on div "Unread (0)" at bounding box center [101, 78] width 106 height 15
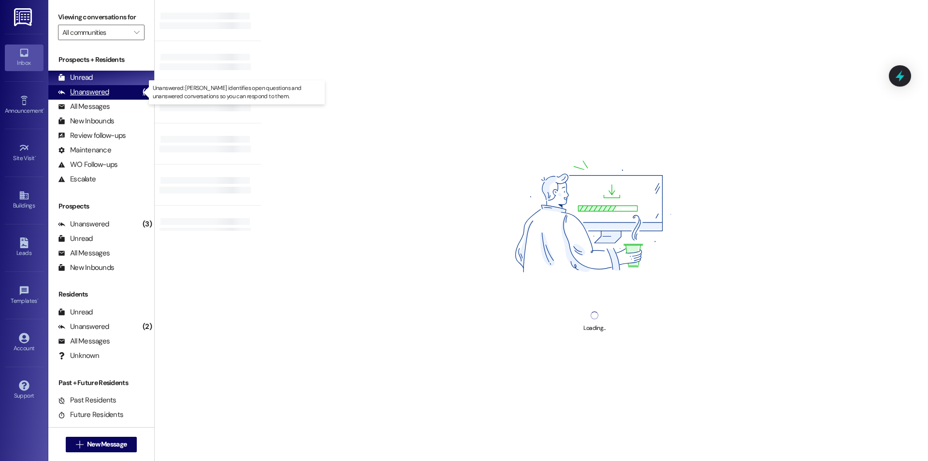
click at [77, 97] on div "Unanswered" at bounding box center [83, 92] width 51 height 10
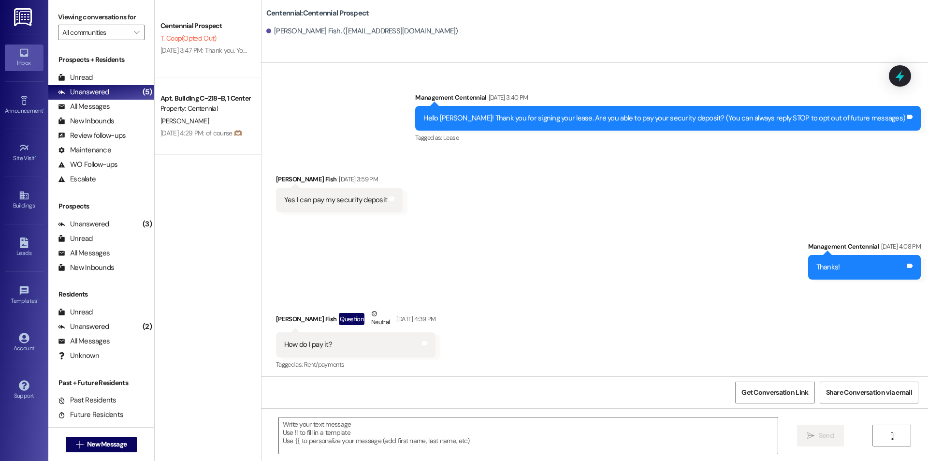
scroll to position [1365, 0]
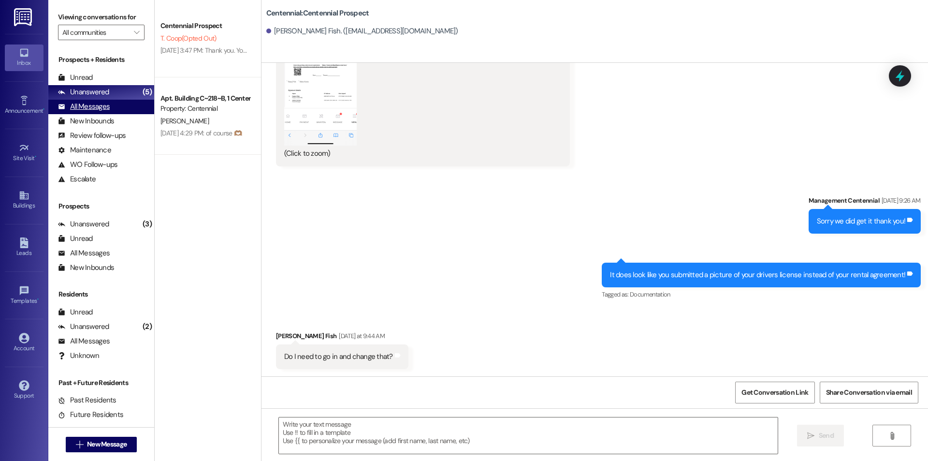
click at [118, 104] on div "All Messages (undefined)" at bounding box center [101, 107] width 106 height 15
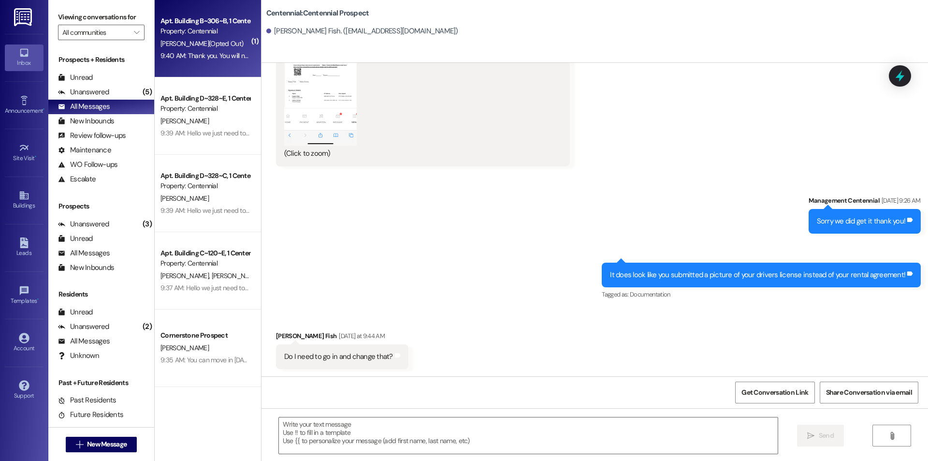
click at [236, 37] on div "Apt. Building B~306~B, 1 Centennial Property: Centennial P. Smith (Opted Out) 9…" at bounding box center [208, 38] width 106 height 77
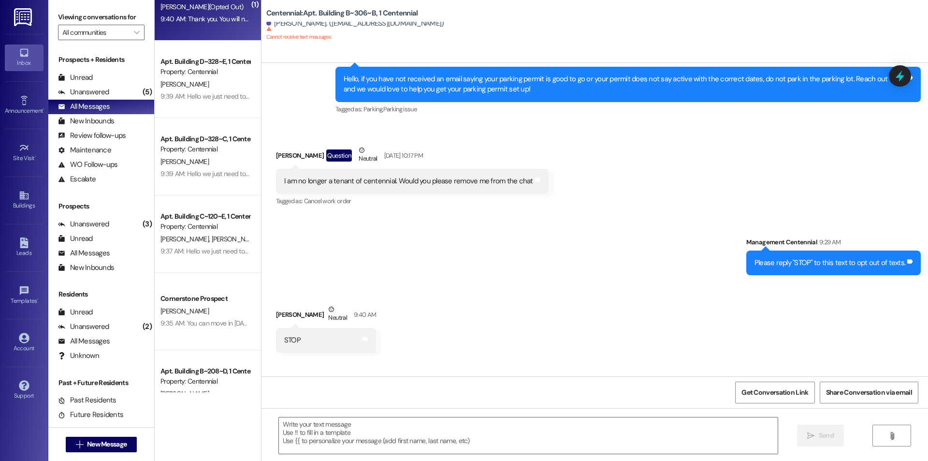
scroll to position [0, 0]
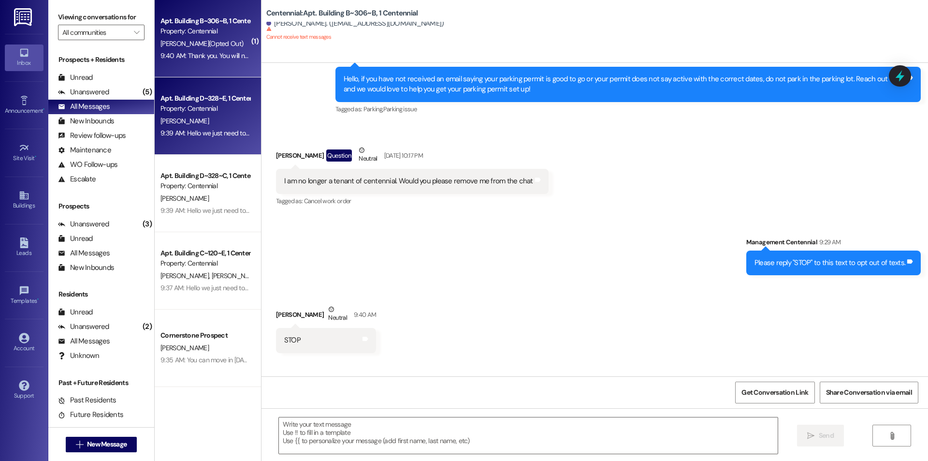
click at [197, 109] on div "Property: Centennial" at bounding box center [205, 108] width 89 height 10
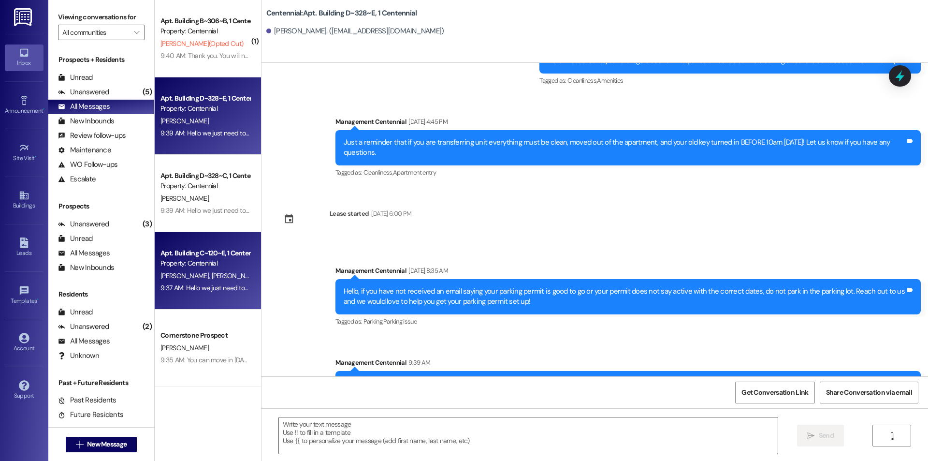
click at [221, 293] on div "9:37 AM: Hello we just need to let you know that this Wednesday painters will b…" at bounding box center [205, 288] width 91 height 12
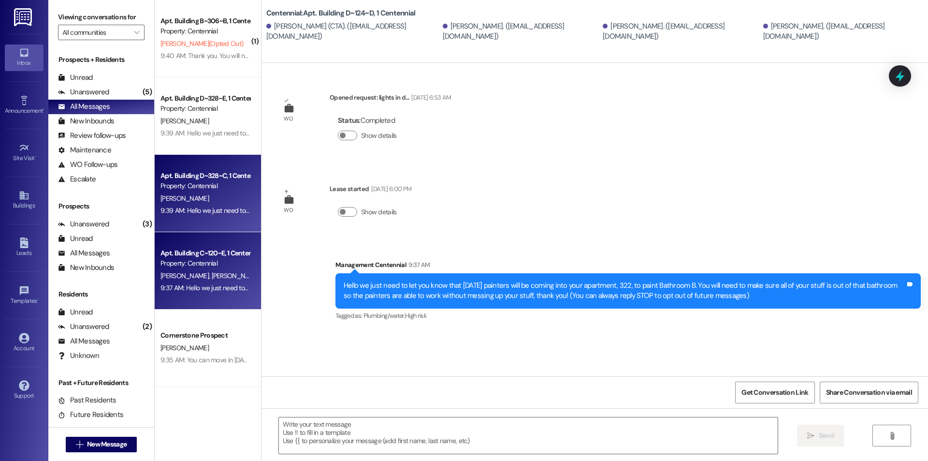
click at [230, 200] on div "C. Belliston" at bounding box center [205, 198] width 91 height 12
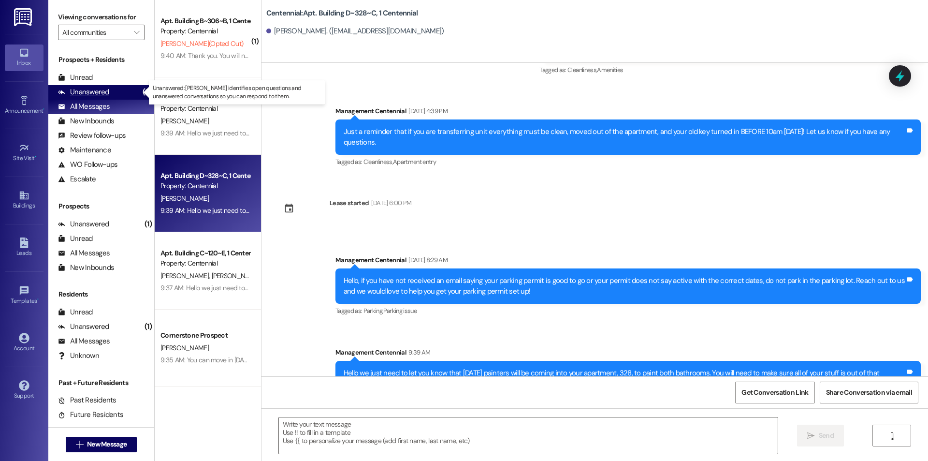
click at [116, 88] on div "Unanswered (2)" at bounding box center [101, 92] width 106 height 15
